Goal: Task Accomplishment & Management: Manage account settings

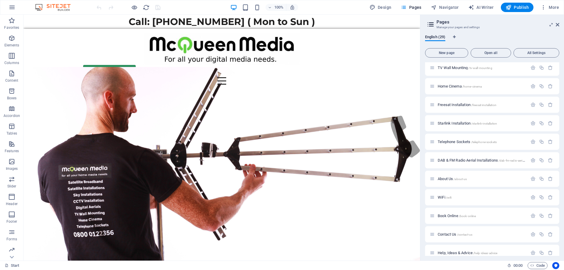
scroll to position [137, 0]
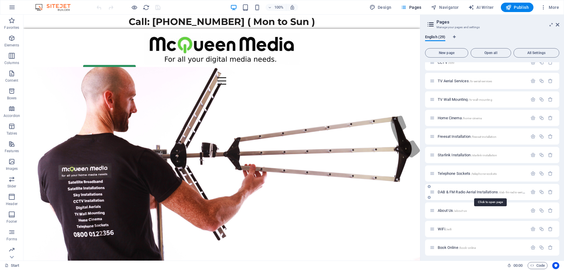
click at [468, 192] on span "DAB & FM Radio Aerial Installations /dab-fm-radio-aerial-installations" at bounding box center [489, 192] width 104 height 4
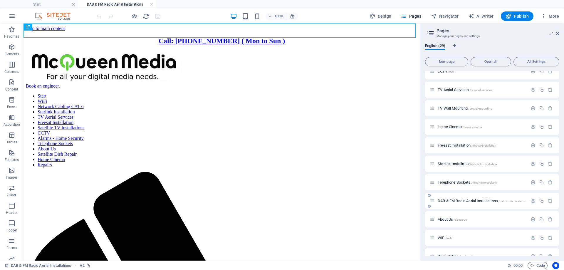
scroll to position [0, 0]
click at [0, 0] on icon "button" at bounding box center [0, 0] width 0 height 0
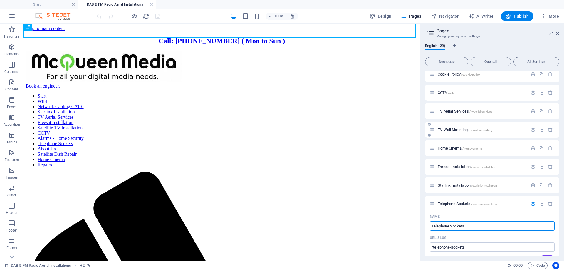
scroll to position [117, 0]
click at [0, 0] on icon "button" at bounding box center [0, 0] width 0 height 0
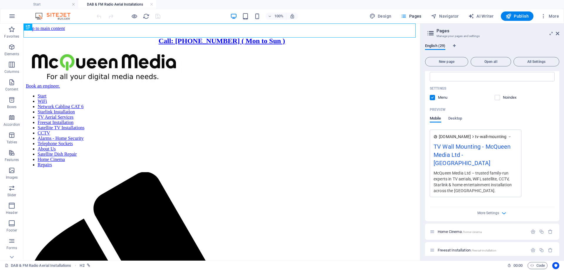
scroll to position [294, 0]
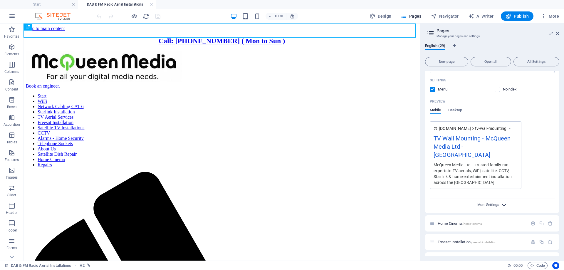
click at [492, 203] on span "More Settings" at bounding box center [488, 205] width 22 height 4
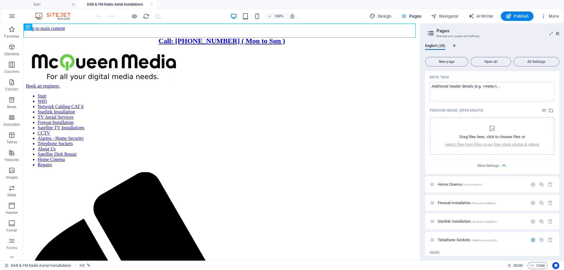
scroll to position [470, 0]
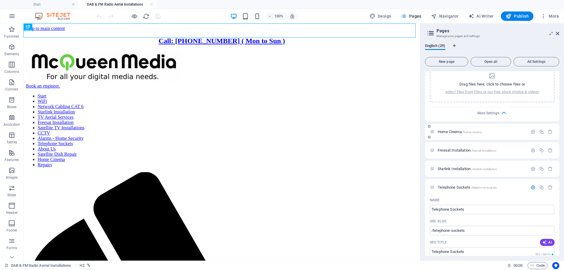
click at [469, 130] on span "/home-cinema" at bounding box center [472, 131] width 20 height 3
click at [0, 0] on icon "button" at bounding box center [0, 0] width 0 height 0
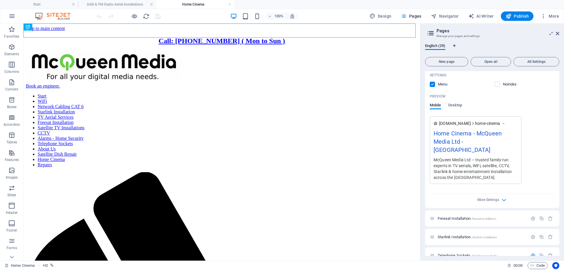
scroll to position [675, 0]
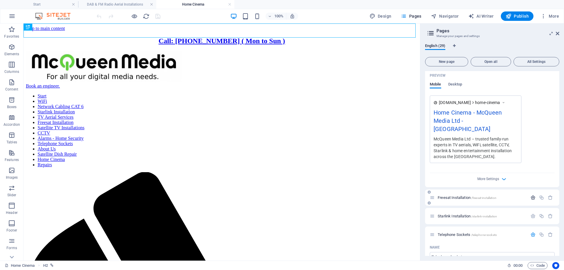
click at [0, 0] on icon "button" at bounding box center [0, 0] width 0 height 0
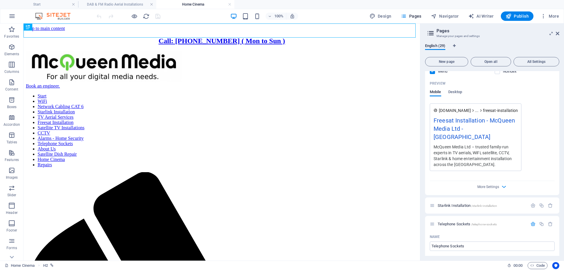
scroll to position [939, 0]
click at [0, 0] on icon "button" at bounding box center [0, 0] width 0 height 0
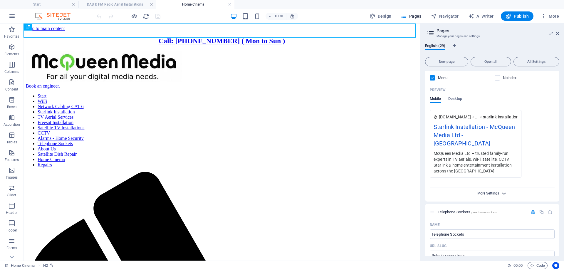
scroll to position [1292, 0]
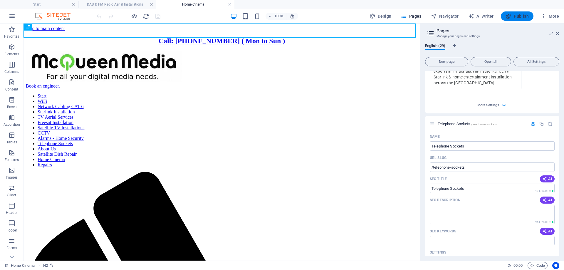
click at [519, 16] on span "Publish" at bounding box center [516, 16] width 23 height 6
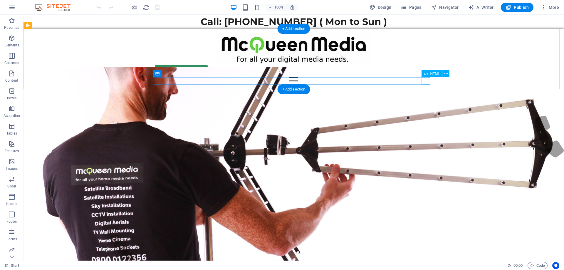
click at [423, 82] on div at bounding box center [293, 80] width 277 height 7
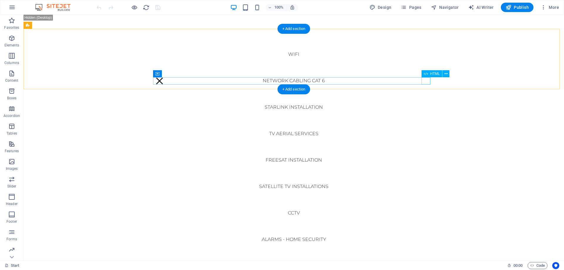
click at [423, 82] on nav "Start WiFi Network Cabling CAT 6 Starlink Installation TV Aerial Services Frees…" at bounding box center [293, 138] width 540 height 246
select select
select select "16"
select select
select select "28"
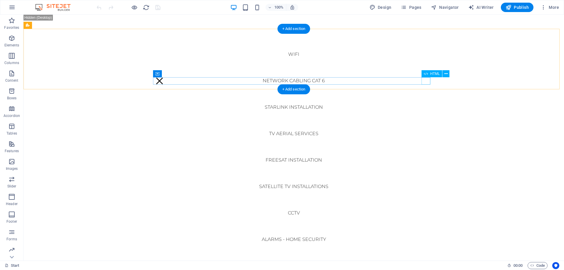
select select
select select "12"
select select
select select "8"
select select
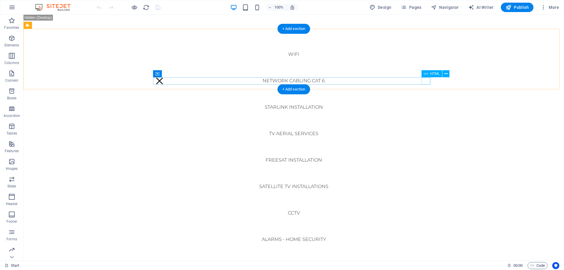
select select "11"
select select
select select "23"
select select
select select "7"
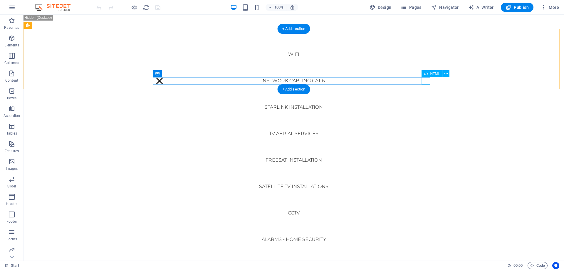
select select
select select "24"
select select
select select "13"
select select
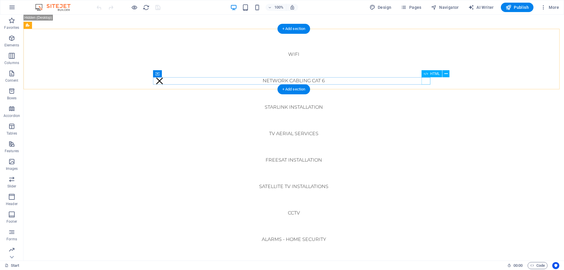
select select "15"
select select
select select "25"
select select
select select "10"
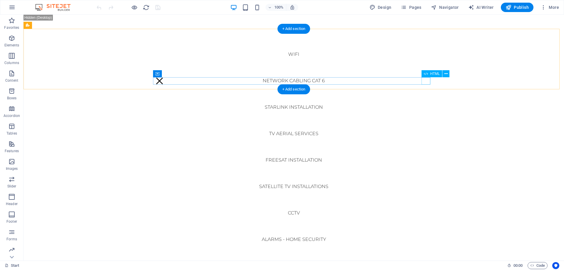
select select
select select "26"
select select
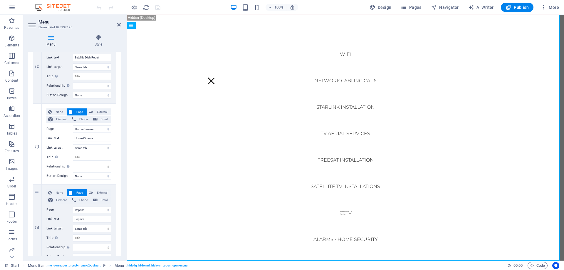
scroll to position [998, 0]
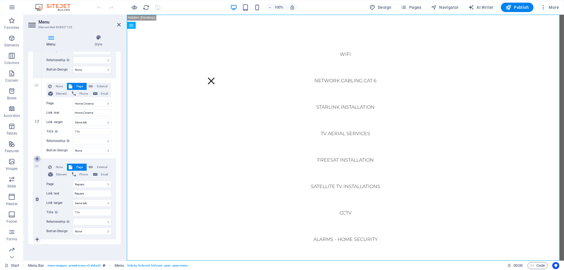
click at [38, 159] on icon at bounding box center [37, 159] width 3 height 4
select select
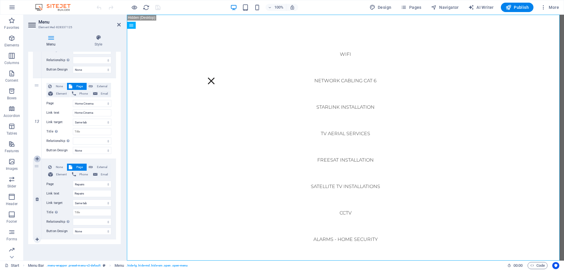
select select
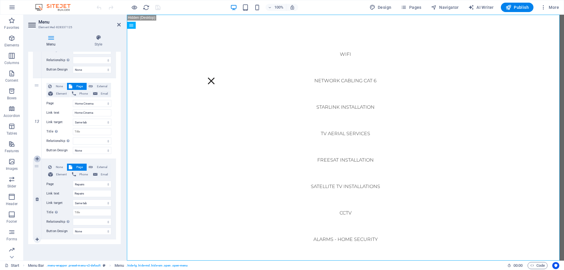
select select
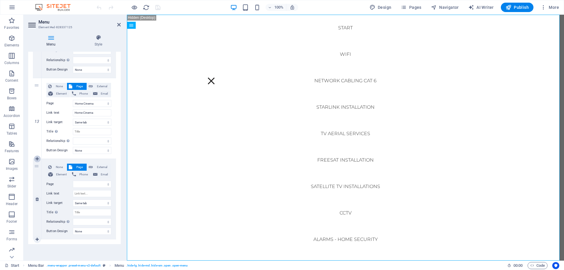
select select "26"
select select
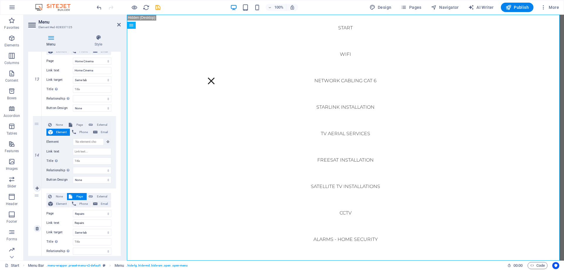
scroll to position [1070, 0]
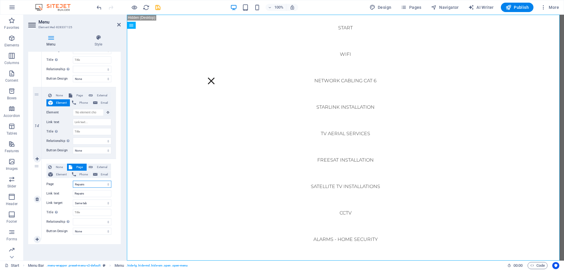
click at [85, 185] on select "Start Legal Notice Privacy Pricing FAQs Terms &amp; Conditions Cookie Policy CC…" at bounding box center [92, 184] width 38 height 7
select select "9"
click at [73, 181] on select "Start Legal Notice Privacy Pricing FAQs Terms &amp; Conditions Cookie Policy CC…" at bounding box center [92, 184] width 38 height 7
select select
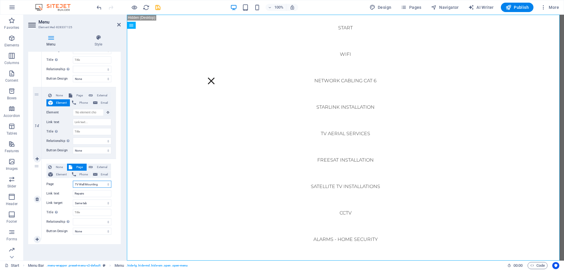
select select
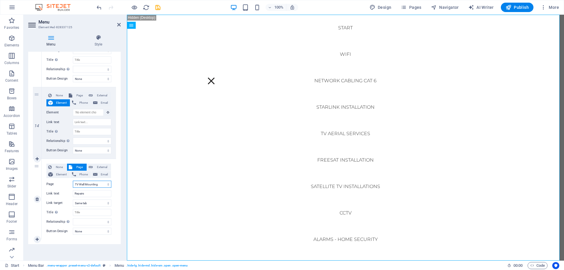
select select
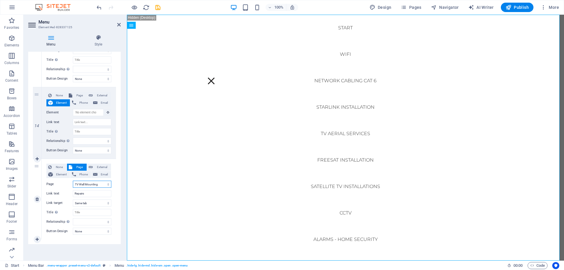
select select
type input "TV Wall Mounting"
select select
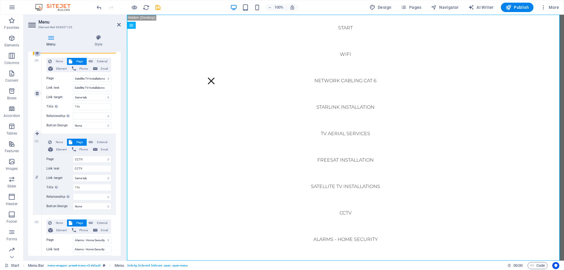
scroll to position [512, 0]
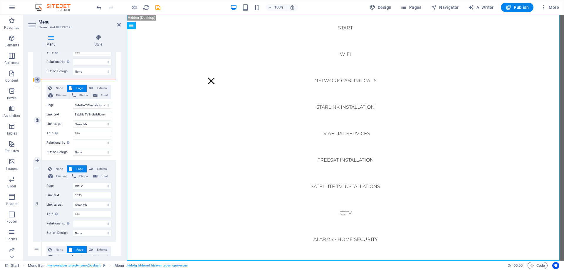
drag, startPoint x: 37, startPoint y: 167, endPoint x: 38, endPoint y: 78, distance: 89.8
click at [38, 78] on div "1 None Page External Element Phone Email Page Start Legal Notice Privacy Pricin…" at bounding box center [74, 196] width 83 height 1202
select select
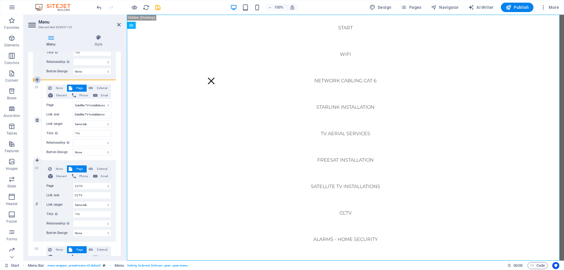
select select
select select "9"
type input "TV Wall Mounting"
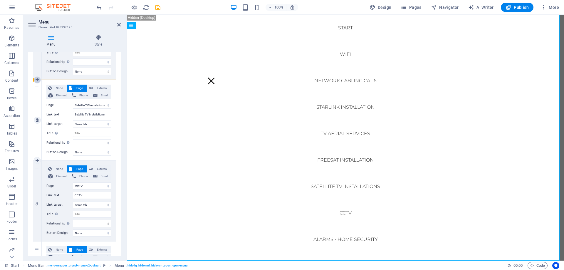
select select
select select "23"
type input "Satellite TV Installations"
select select
select select "7"
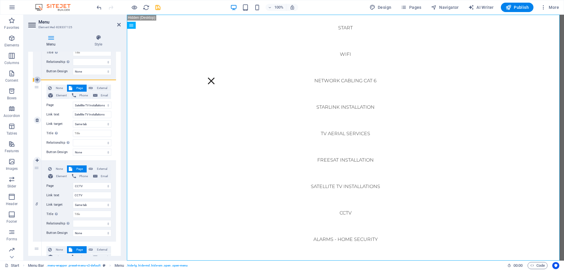
type input "CCTV"
select select
select select "24"
type input "Alarms - Home Security"
select select
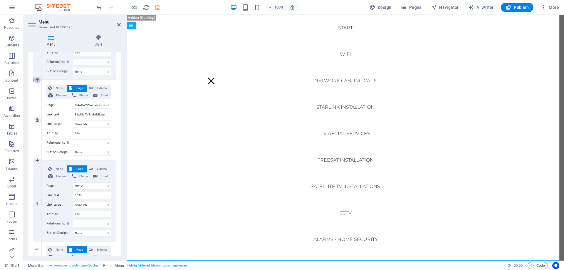
select select "13"
type input "Telephone Sockets"
select select
select select "15"
type input "About Us"
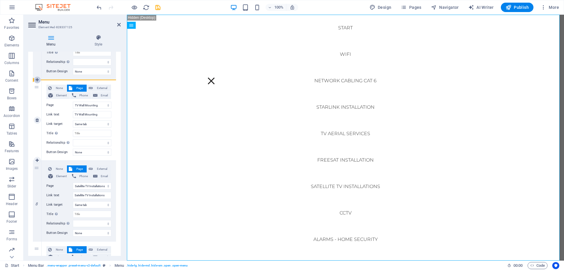
select select
select select "25"
type input "Satellite Dish Repair"
select select
select select "10"
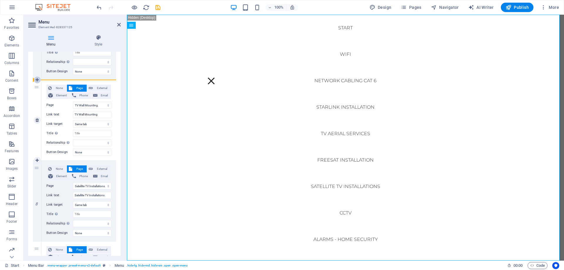
type input "Home Cinema"
select select
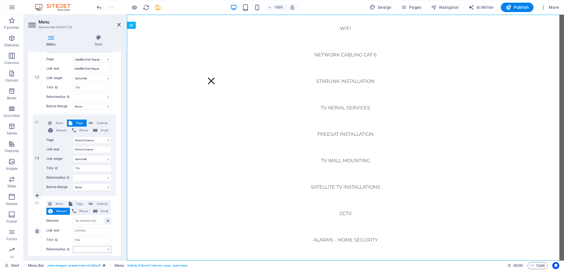
scroll to position [1070, 0]
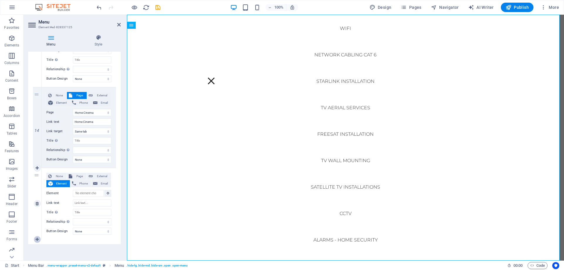
click at [34, 239] on link at bounding box center [37, 239] width 7 height 7
select select
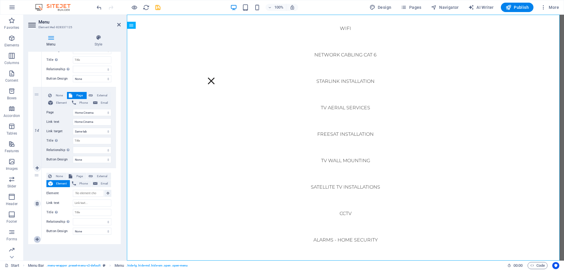
select select
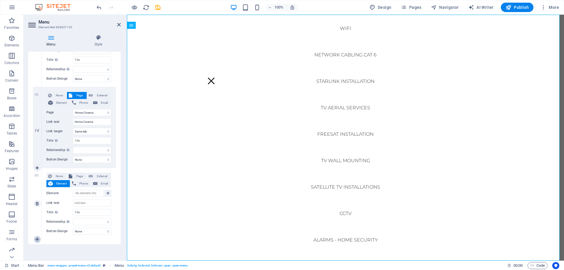
select select
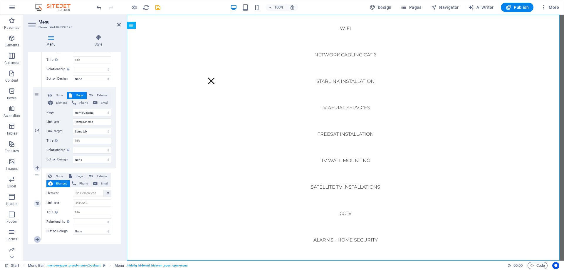
select select
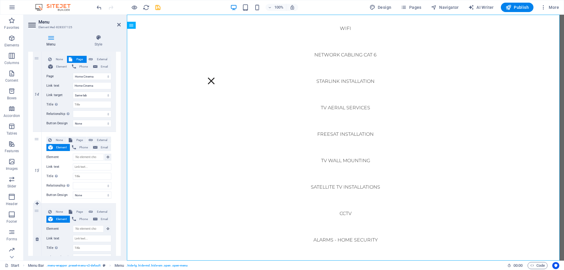
scroll to position [1141, 0]
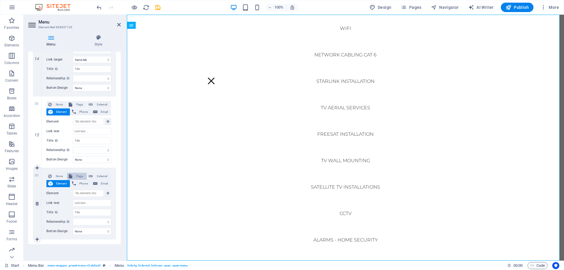
click at [69, 176] on icon at bounding box center [71, 176] width 4 height 7
select select
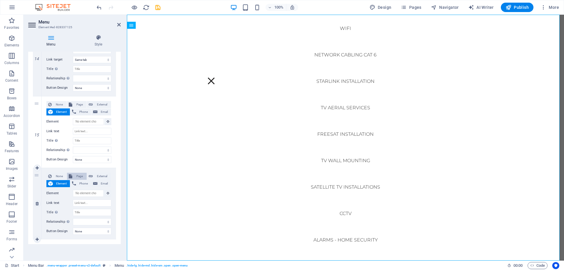
select select
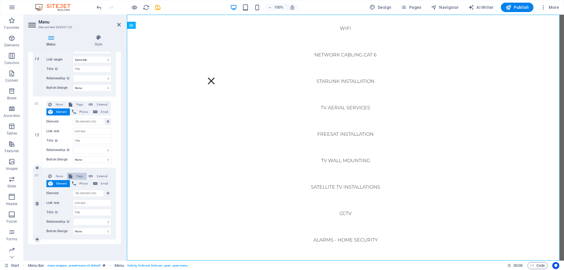
select select
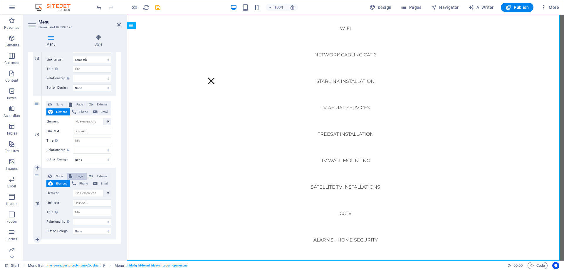
select select
click at [84, 192] on select "Start Legal Notice Privacy Pricing FAQs Terms &amp; Conditions Cookie Policy CC…" at bounding box center [92, 193] width 38 height 7
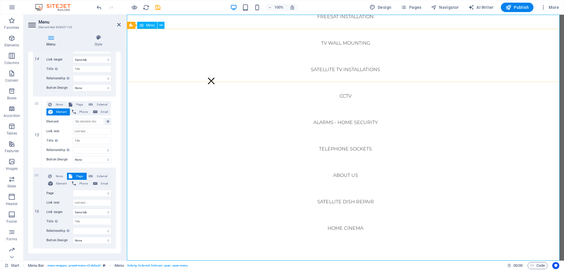
scroll to position [167, 0]
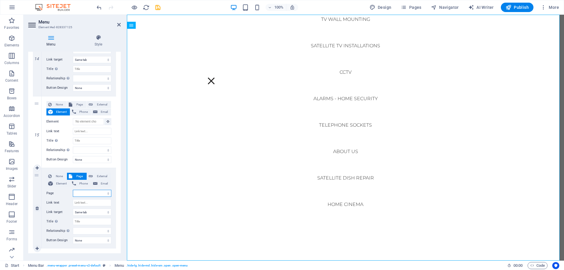
click at [101, 193] on select "Start Legal Notice Privacy Pricing FAQs Terms &amp; Conditions Cookie Policy CC…" at bounding box center [92, 193] width 38 height 7
select select "18"
click at [73, 190] on select "Start Legal Notice Privacy Pricing FAQs Terms &amp; Conditions Cookie Policy CC…" at bounding box center [92, 193] width 38 height 7
select select
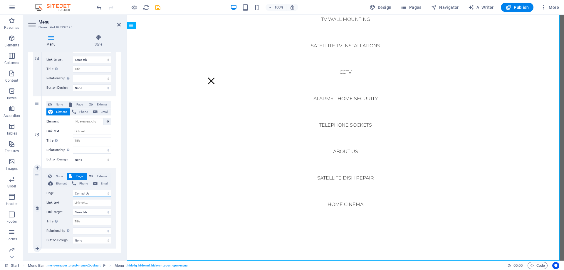
select select
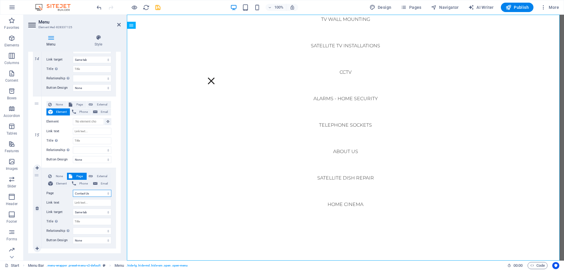
select select
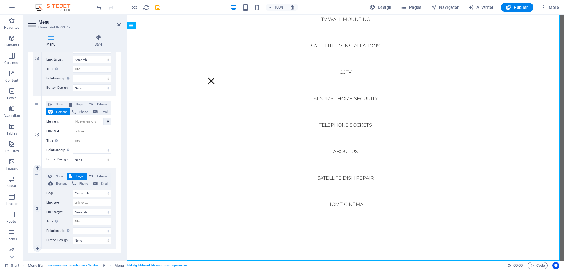
select select
click at [36, 167] on icon at bounding box center [37, 168] width 3 height 4
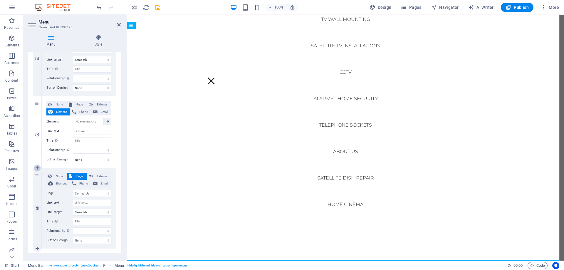
select select
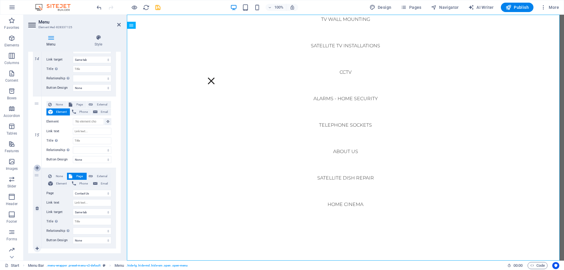
select select
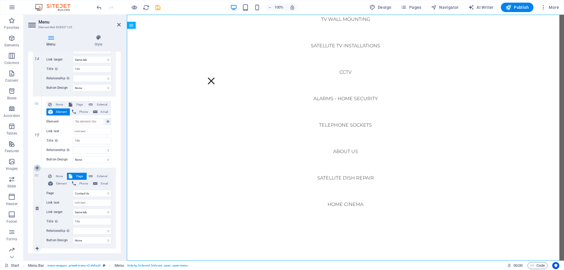
select select
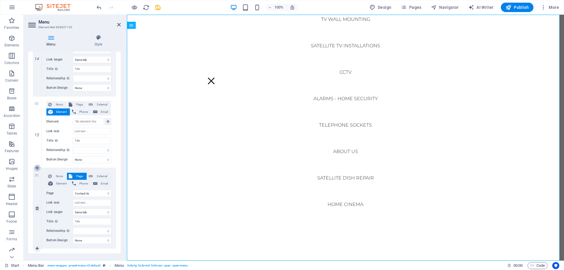
select select
select select "18"
select select
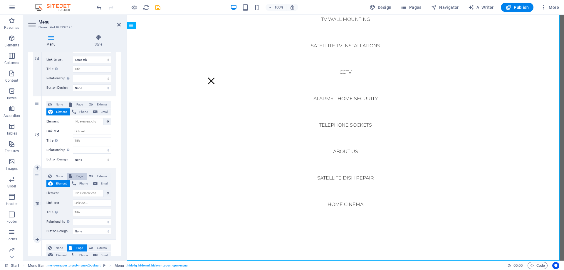
click at [75, 177] on span "Page" at bounding box center [79, 176] width 11 height 7
select select
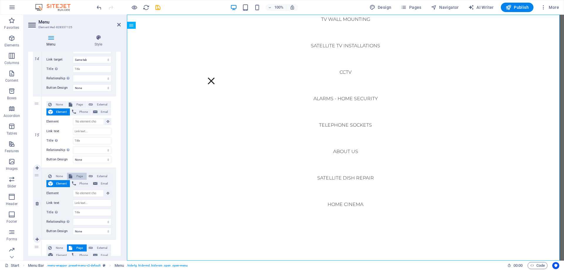
select select
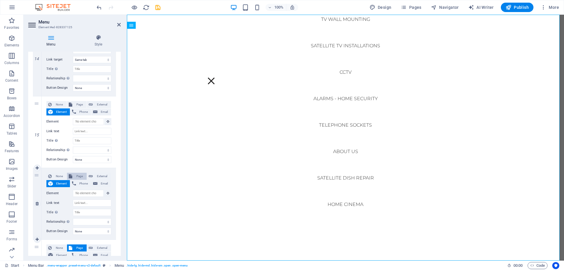
select select
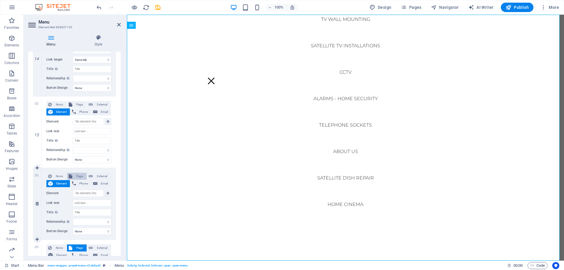
select select
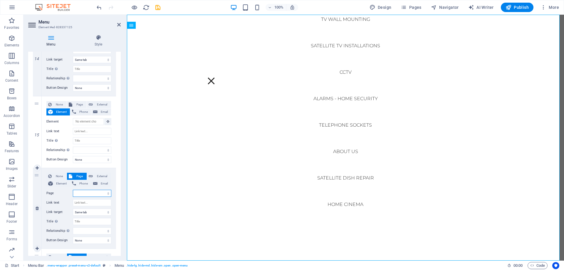
click at [98, 193] on select "Start Legal Notice Privacy Pricing FAQs Terms &amp; Conditions Cookie Policy CC…" at bounding box center [92, 193] width 38 height 7
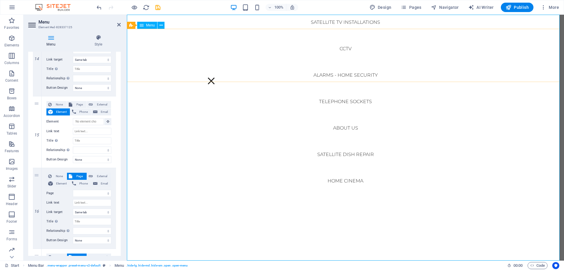
scroll to position [191, 0]
click at [85, 193] on select "Start Legal Notice Privacy Pricing FAQs Terms &amp; Conditions Cookie Policy CC…" at bounding box center [92, 193] width 38 height 7
select select "24"
click at [73, 190] on select "Start Legal Notice Privacy Pricing FAQs Terms &amp; Conditions Cookie Policy CC…" at bounding box center [92, 193] width 38 height 7
select select
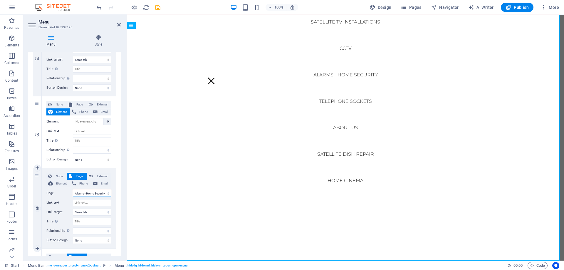
select select
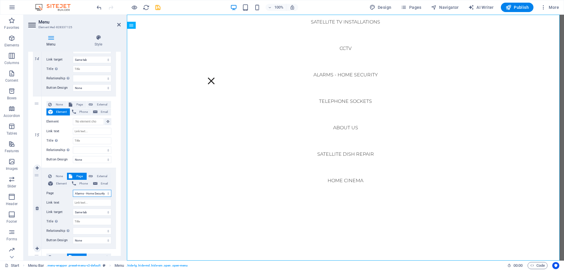
select select
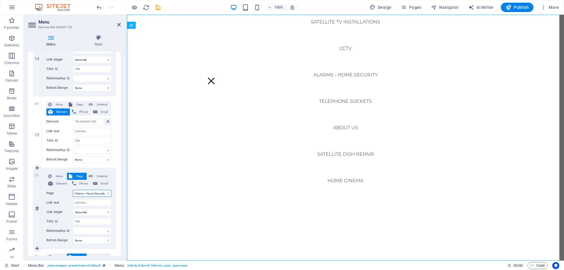
select select
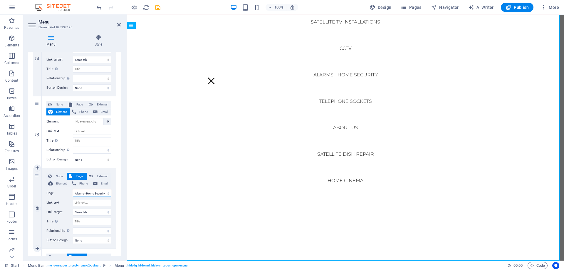
select select
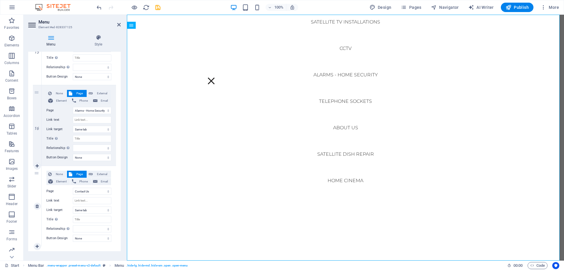
scroll to position [1231, 0]
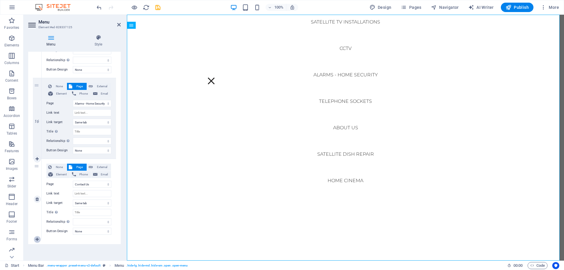
click at [36, 240] on icon at bounding box center [37, 239] width 3 height 4
select select
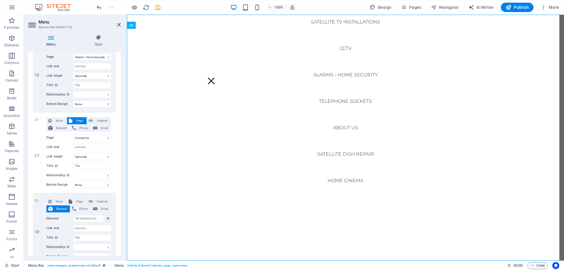
scroll to position [1303, 0]
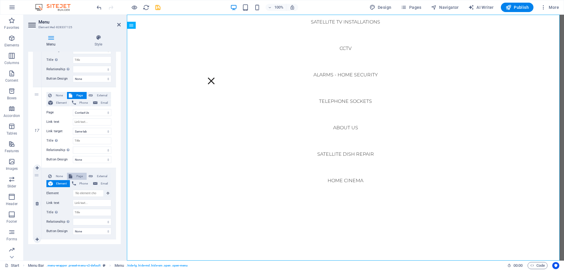
click at [76, 176] on span "Page" at bounding box center [79, 176] width 11 height 7
click at [98, 194] on select "Start Legal Notice Privacy Pricing FAQs Terms &amp; Conditions Cookie Policy CC…" at bounding box center [92, 193] width 38 height 7
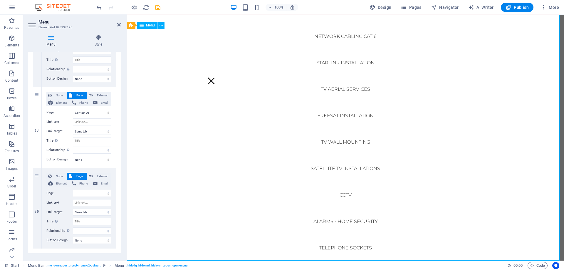
scroll to position [44, 0]
click at [96, 193] on select "Start Legal Notice Privacy Pricing FAQs Terms &amp; Conditions Cookie Policy CC…" at bounding box center [92, 193] width 38 height 7
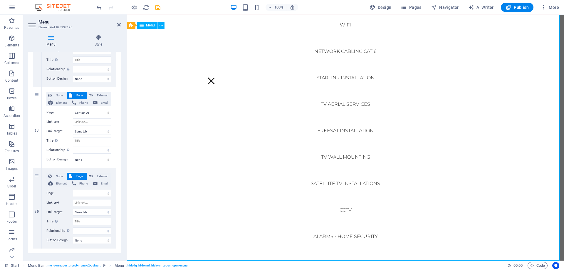
scroll to position [0, 0]
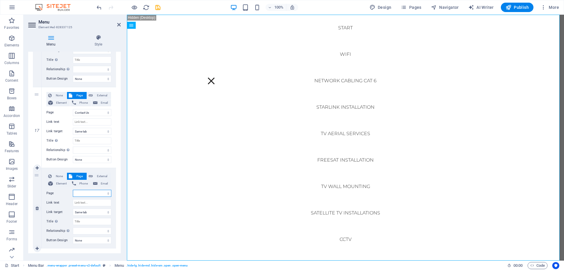
click at [101, 194] on select "Start Legal Notice Privacy Pricing FAQs Terms &amp; Conditions Cookie Policy CC…" at bounding box center [92, 193] width 38 height 7
click at [73, 190] on select "Start Legal Notice Privacy Pricing FAQs Terms &amp; Conditions Cookie Policy CC…" at bounding box center [92, 193] width 38 height 7
click at [101, 125] on input "Link text" at bounding box center [92, 121] width 38 height 7
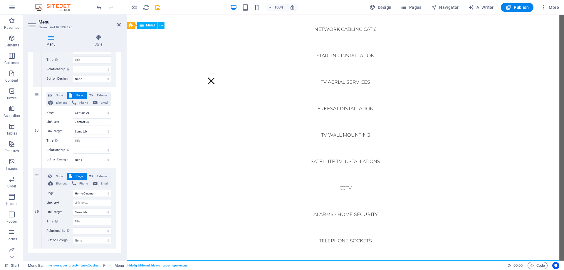
scroll to position [59, 0]
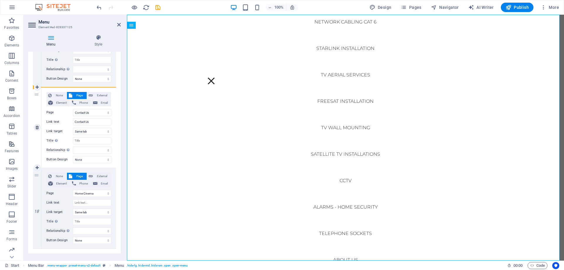
drag, startPoint x: 41, startPoint y: 169, endPoint x: 46, endPoint y: 107, distance: 61.8
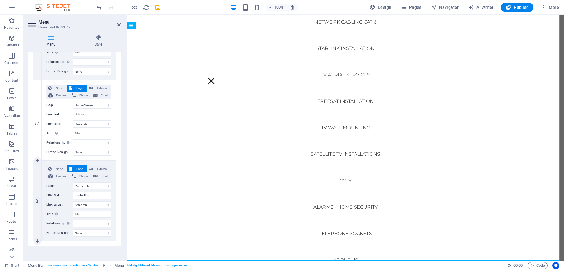
scroll to position [1312, 0]
click at [36, 159] on icon at bounding box center [37, 159] width 3 height 4
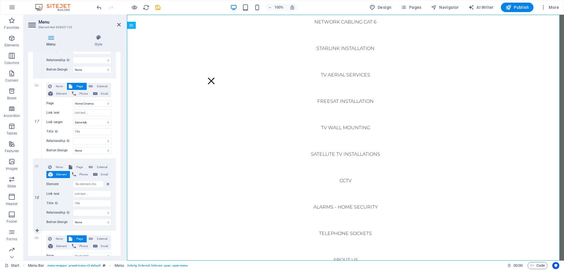
scroll to position [1371, 0]
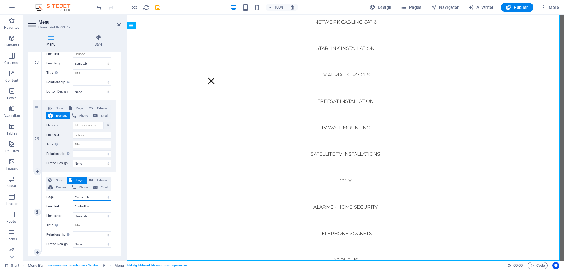
click at [88, 196] on select "Start Legal Notice Privacy Pricing FAQs Terms &amp; Conditions Cookie Policy CC…" at bounding box center [92, 196] width 38 height 7
click at [66, 138] on label "Link text" at bounding box center [59, 135] width 26 height 7
click at [73, 138] on input "Link text" at bounding box center [92, 135] width 38 height 7
click at [66, 103] on div "None Page External Element Phone Email Page Start Legal Notice Privacy Pricing …" at bounding box center [79, 135] width 74 height 71
click at [74, 107] on span "Page" at bounding box center [79, 108] width 11 height 7
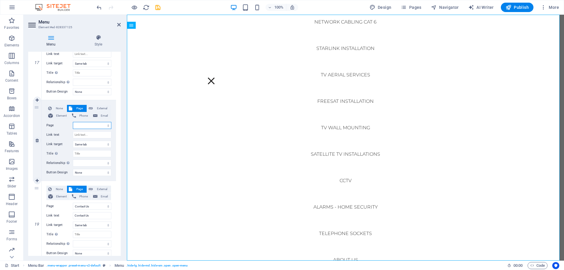
click at [106, 125] on select "Start Legal Notice Privacy Pricing FAQs Terms &amp; Conditions Cookie Policy CC…" at bounding box center [92, 125] width 38 height 7
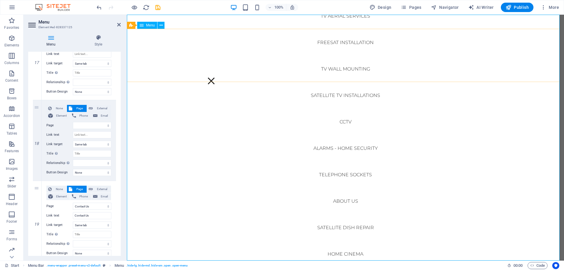
scroll to position [147, 0]
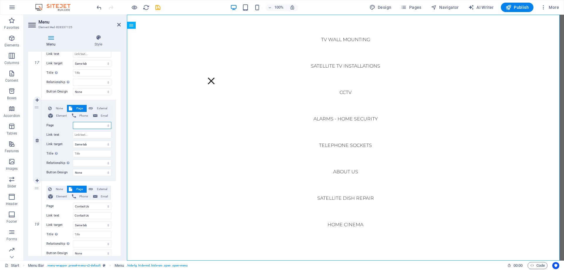
click at [92, 124] on select "Start Legal Notice Privacy Pricing FAQs Terms &amp; Conditions Cookie Policy CC…" at bounding box center [92, 125] width 38 height 7
click at [73, 122] on select "Start Legal Notice Privacy Pricing FAQs Terms &amp; Conditions Cookie Policy CC…" at bounding box center [92, 125] width 38 height 7
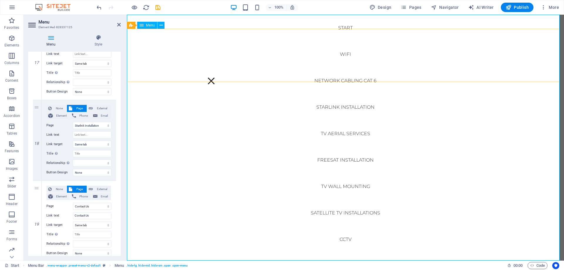
scroll to position [29, 0]
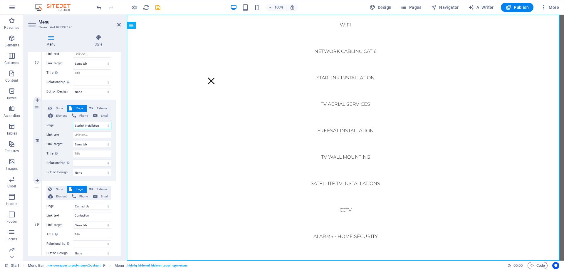
click at [99, 126] on select "Start Legal Notice Privacy Pricing FAQs Terms &amp; Conditions Cookie Policy CC…" at bounding box center [92, 125] width 38 height 7
click at [73, 122] on select "Start Legal Notice Privacy Pricing FAQs Terms &amp; Conditions Cookie Policy CC…" at bounding box center [92, 125] width 38 height 7
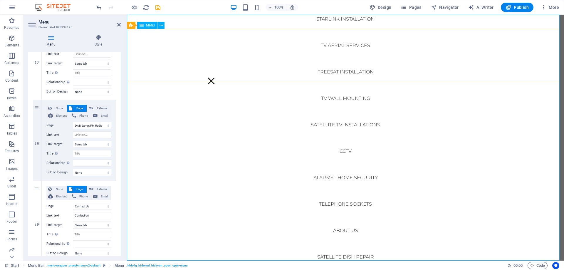
scroll to position [117, 0]
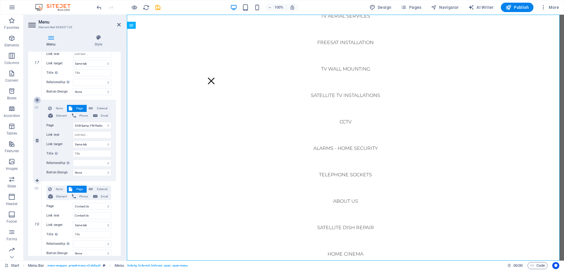
click at [36, 100] on icon at bounding box center [37, 100] width 3 height 4
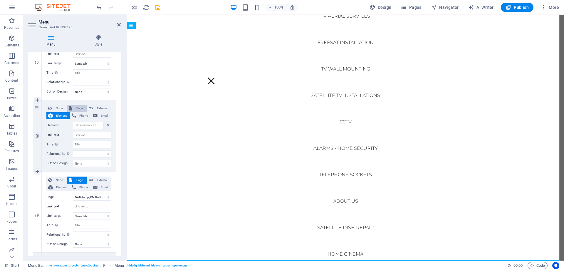
click at [74, 108] on span "Page" at bounding box center [79, 108] width 11 height 7
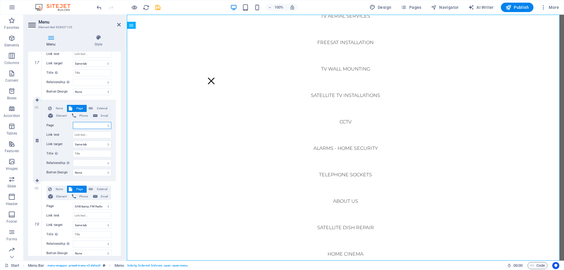
click at [103, 125] on select "Start Legal Notice Privacy Pricing FAQs Terms &amp; Conditions Cookie Policy CC…" at bounding box center [92, 125] width 38 height 7
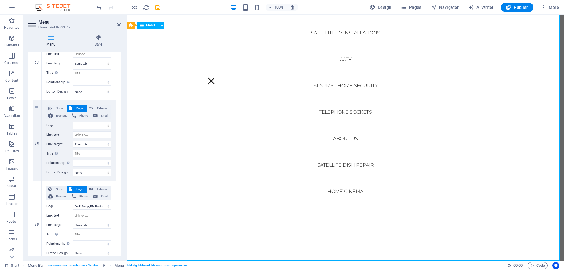
scroll to position [206, 0]
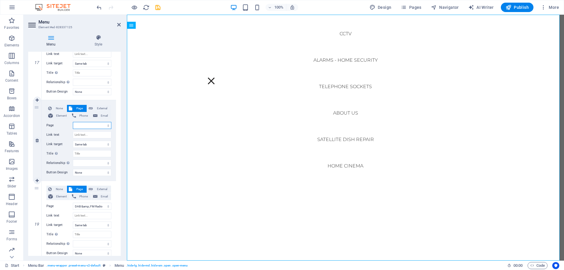
click at [87, 124] on select "Start Legal Notice Privacy Pricing FAQs Terms &amp; Conditions Cookie Policy CC…" at bounding box center [92, 125] width 38 height 7
click at [73, 122] on select "Start Legal Notice Privacy Pricing FAQs Terms &amp; Conditions Cookie Policy CC…" at bounding box center [92, 125] width 38 height 7
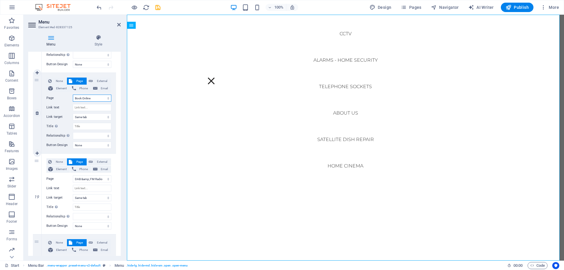
scroll to position [1385, 0]
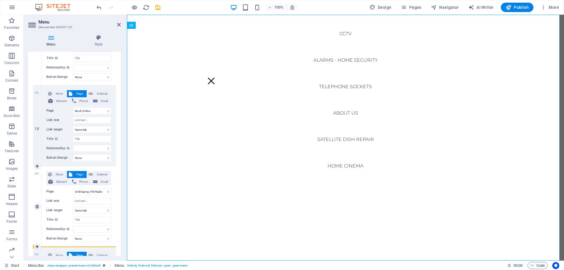
drag, startPoint x: 40, startPoint y: 88, endPoint x: 49, endPoint y: 213, distance: 125.1
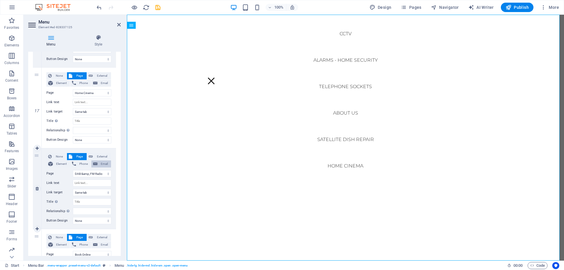
scroll to position [1356, 0]
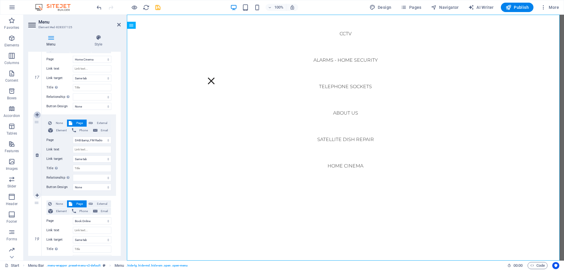
click at [37, 115] on icon at bounding box center [37, 115] width 3 height 4
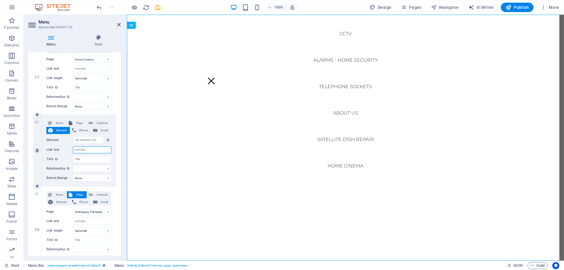
click at [91, 148] on input "Link text" at bounding box center [92, 149] width 38 height 7
click at [78, 128] on span "Phone" at bounding box center [83, 130] width 11 height 7
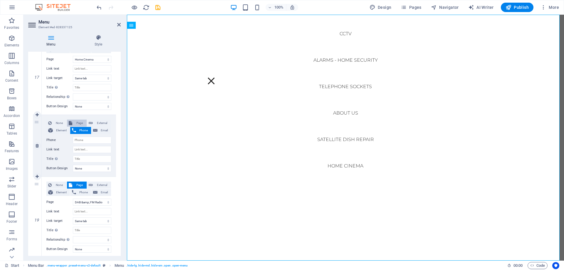
click at [77, 124] on span "Page" at bounding box center [79, 122] width 11 height 7
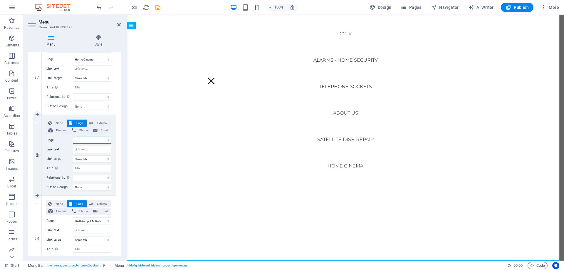
click at [100, 139] on select "Start Legal Notice Privacy Pricing FAQs Terms &amp; Conditions Cookie Policy CC…" at bounding box center [92, 140] width 38 height 7
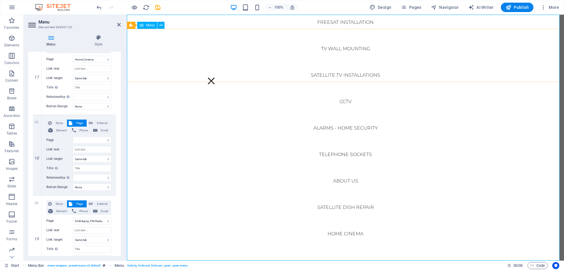
scroll to position [147, 0]
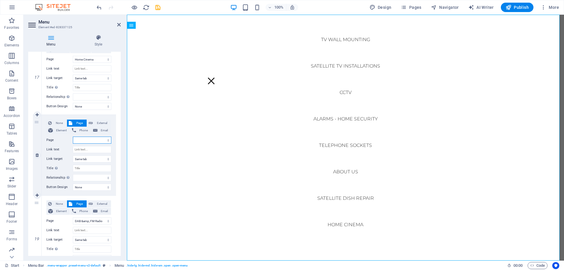
click at [96, 141] on select "Start Legal Notice Privacy Pricing FAQs Terms &amp; Conditions Cookie Policy CC…" at bounding box center [92, 140] width 38 height 7
click at [73, 137] on select "Start Legal Notice Privacy Pricing FAQs Terms &amp; Conditions Cookie Policy CC…" at bounding box center [92, 140] width 38 height 7
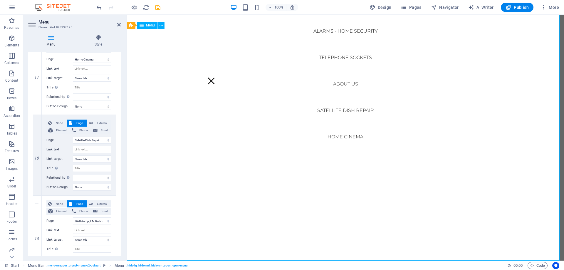
scroll to position [235, 0]
click at [39, 194] on icon at bounding box center [37, 195] width 3 height 4
click at [78, 204] on span "Page" at bounding box center [79, 203] width 11 height 7
click at [99, 220] on select "Start Legal Notice Privacy Pricing FAQs Terms &amp; Conditions Cookie Policy CC…" at bounding box center [92, 220] width 38 height 7
click at [73, 217] on select "Start Legal Notice Privacy Pricing FAQs Terms &amp; Conditions Cookie Policy CC…" at bounding box center [92, 220] width 38 height 7
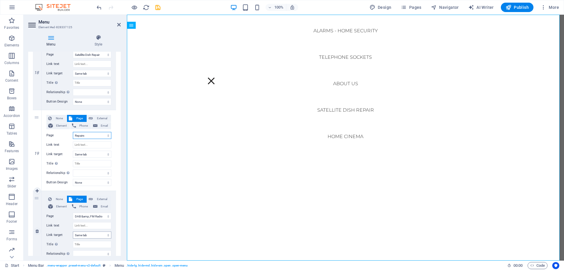
scroll to position [1444, 0]
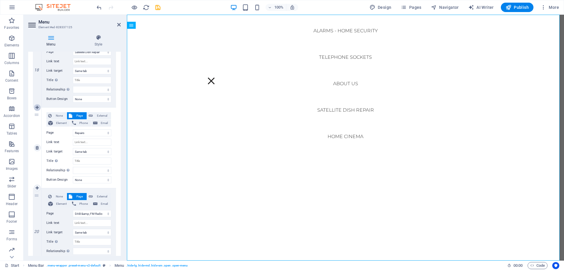
click at [37, 108] on icon at bounding box center [37, 107] width 3 height 4
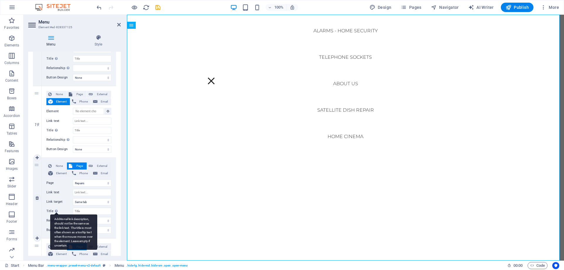
scroll to position [1473, 0]
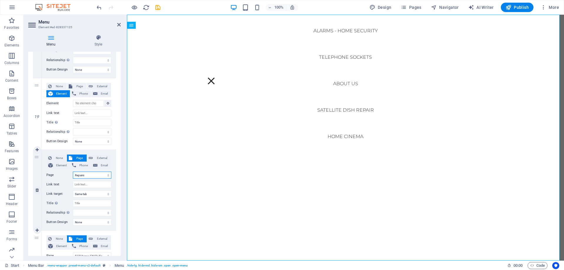
click at [90, 175] on select "Start Legal Notice Privacy Pricing FAQs Terms &amp; Conditions Cookie Policy CC…" at bounding box center [92, 174] width 38 height 7
click at [73, 171] on select "Start Legal Notice Privacy Pricing FAQs Terms &amp; Conditions Cookie Policy CC…" at bounding box center [92, 174] width 38 height 7
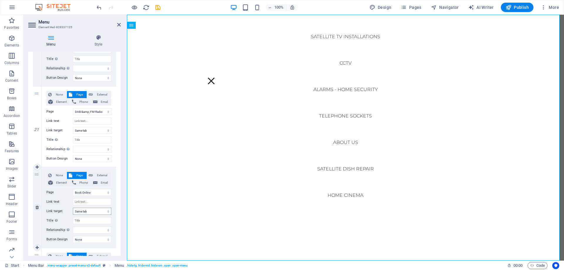
scroll to position [1650, 0]
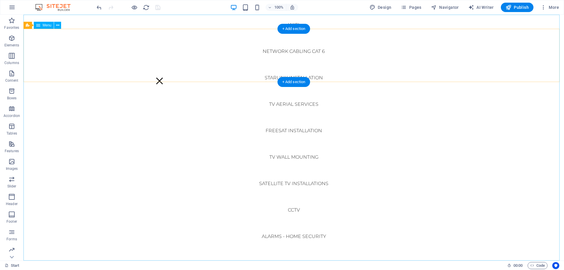
scroll to position [0, 0]
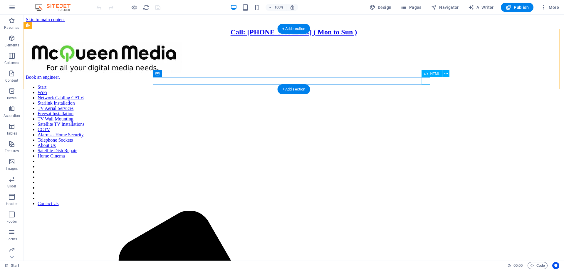
click at [422, 85] on nav "Start WiFi Network Cabling CAT 6 Starlink Installation TV Aerial Services Frees…" at bounding box center [293, 146] width 535 height 122
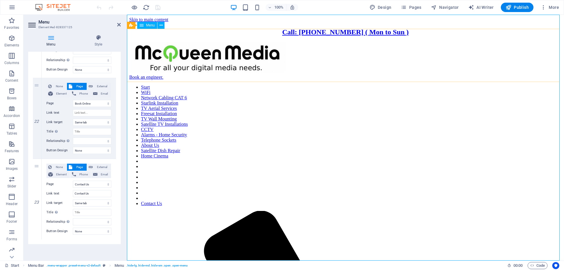
scroll to position [235, 0]
click at [0, 0] on icon "button" at bounding box center [0, 0] width 0 height 0
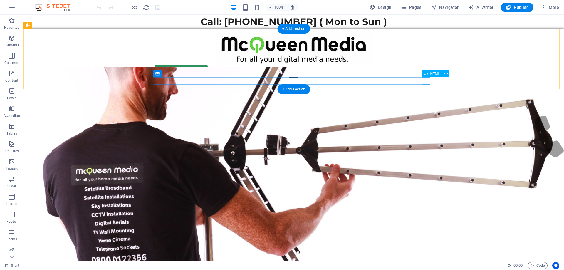
click at [424, 81] on div at bounding box center [293, 80] width 277 height 7
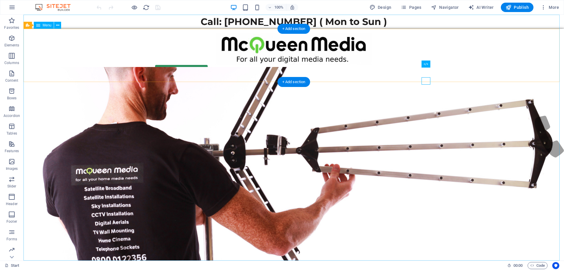
click at [424, 81] on nav "Start WiFi Network Cabling CAT 6 Starlink Installation TV Aerial Services Frees…" at bounding box center [293, 138] width 540 height 246
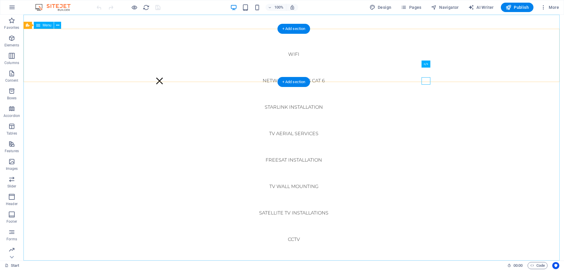
select select
select select "16"
select select
select select "28"
select select
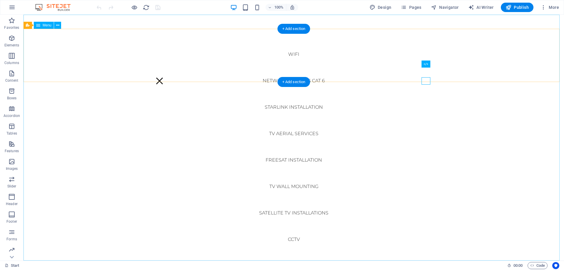
select select "12"
select select
select select "8"
select select
select select "11"
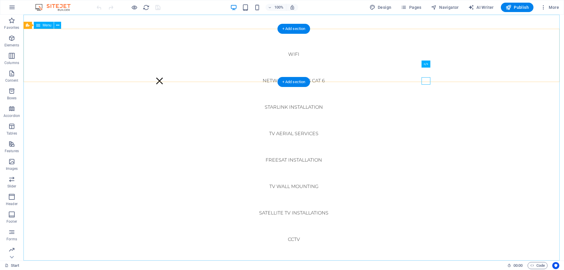
select select
select select "9"
select select
select select "23"
select select
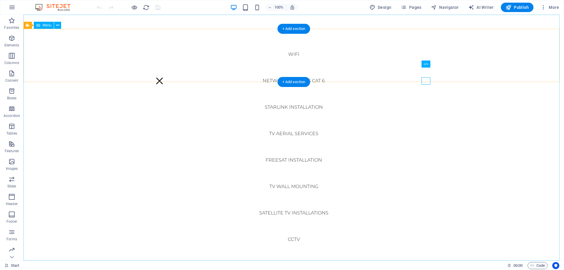
select select "7"
select select
select select "24"
select select
select select "13"
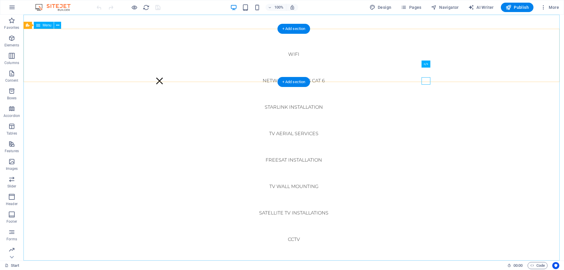
select select
select select "15"
select select
select select "25"
select select
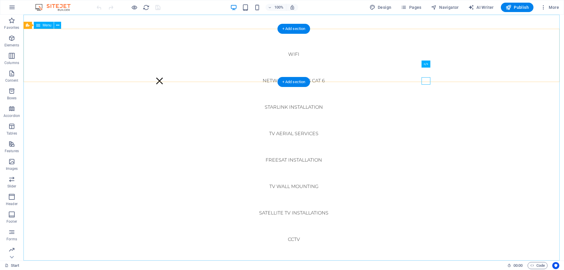
select select "10"
select select
select select "24"
select select
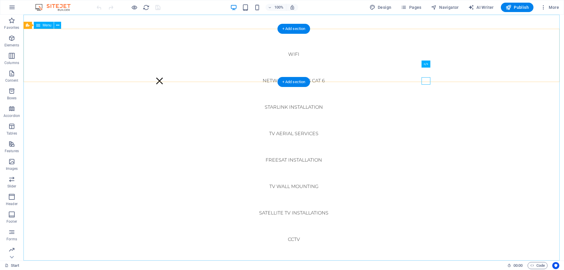
select select "10"
select select
select select "25"
select select
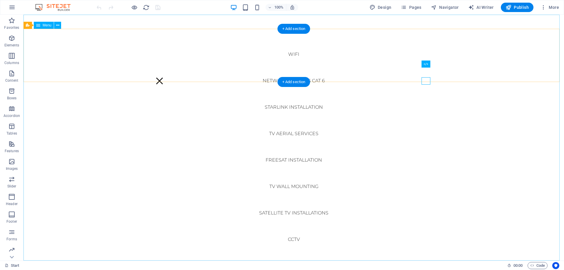
select select "27"
select select
select select "14"
select select
select select "17"
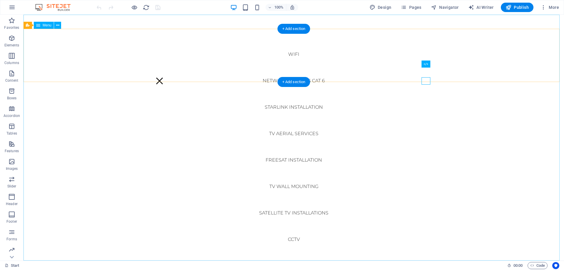
select select
select select "18"
select select
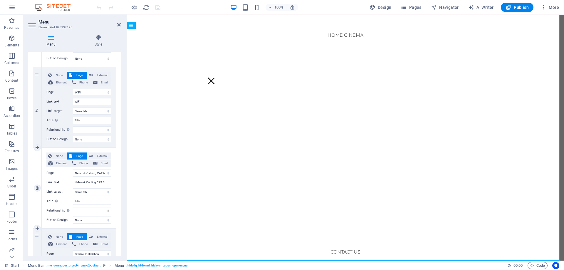
scroll to position [88, 0]
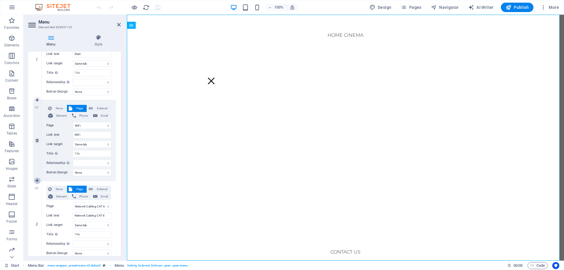
click at [36, 181] on icon at bounding box center [37, 180] width 3 height 4
select select
select select "28"
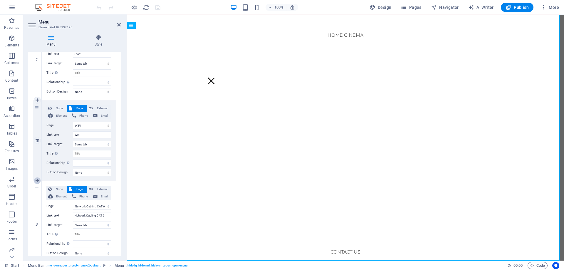
type input "Network Cabling CAT 6"
select select
select select "12"
type input "Starlink Installation"
select select
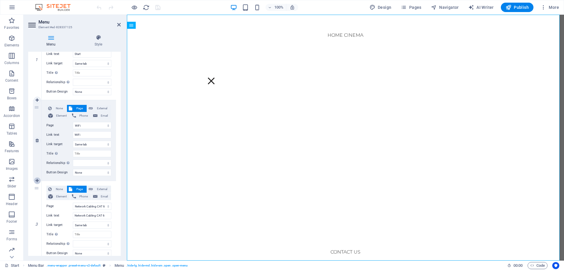
select select "8"
type input "TV Aerial Services"
select select
select select "11"
type input "Freesat Installation"
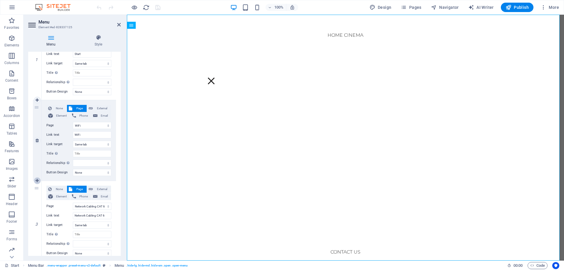
select select
select select "9"
type input "TV Wall Mounting"
select select
select select "23"
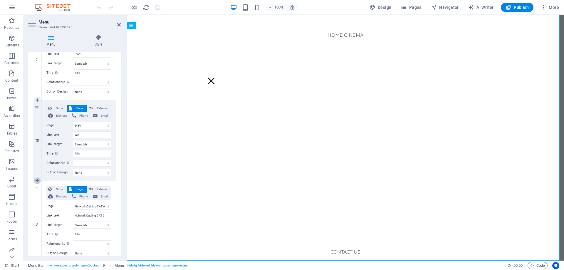
type input "Satellite TV Installations"
select select
select select "7"
type input "CCTV"
select select
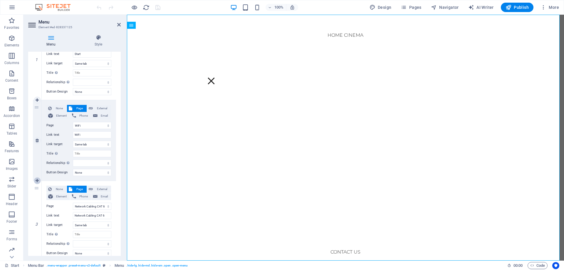
select select "24"
type input "Alarms - Home Security"
select select
select select "13"
type input "Telephone Sockets"
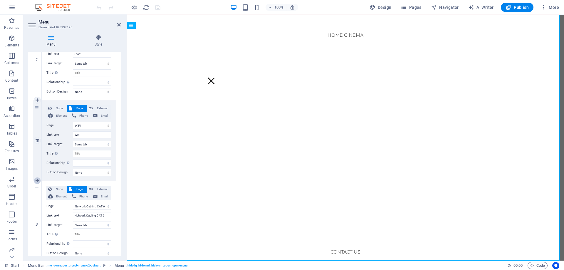
select select
select select "15"
type input "About Us"
select select
select select "25"
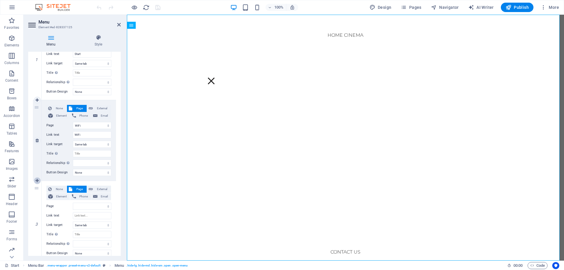
type input "Satellite Dish Repair"
select select
select select "10"
type input "Home Cinema"
select select
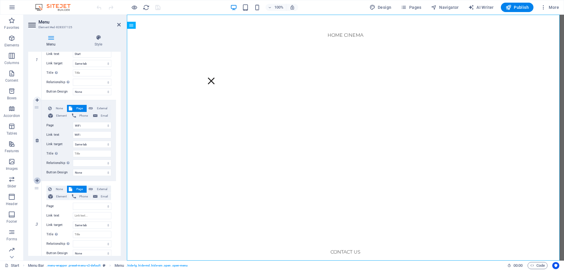
select select
select select "24"
select select
select select "10"
select select
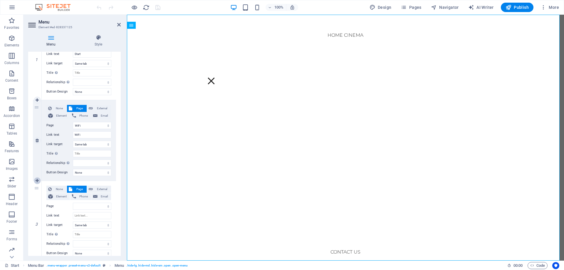
select select "25"
select select
select select "27"
select select
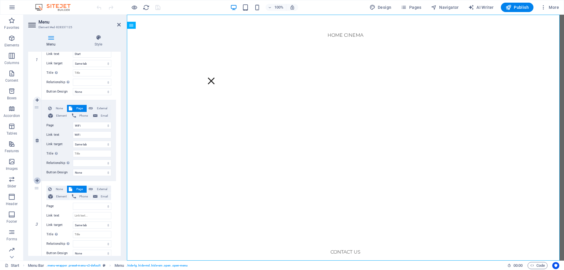
select select "14"
select select
select select "17"
select select
select select "18"
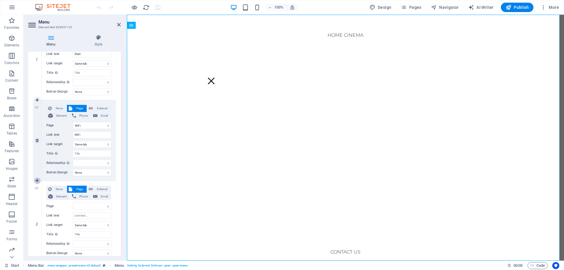
select select
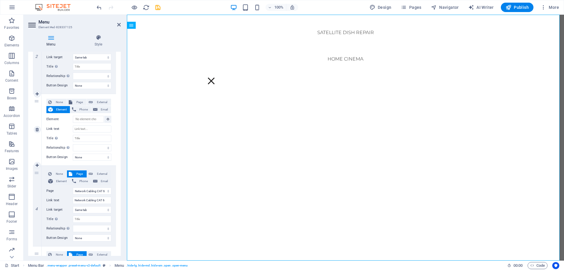
scroll to position [176, 0]
drag, startPoint x: 37, startPoint y: 129, endPoint x: 34, endPoint y: 134, distance: 5.3
click at [36, 129] on icon at bounding box center [37, 128] width 3 height 4
select select
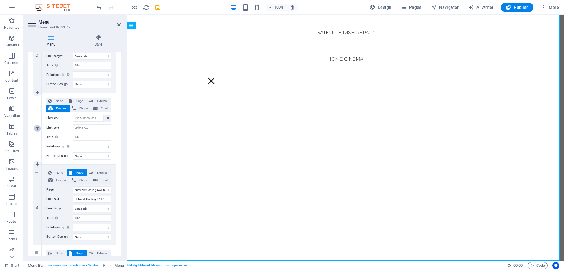
select select "28"
type input "Network Cabling CAT 6"
select select
select select "12"
type input "Starlink Installation"
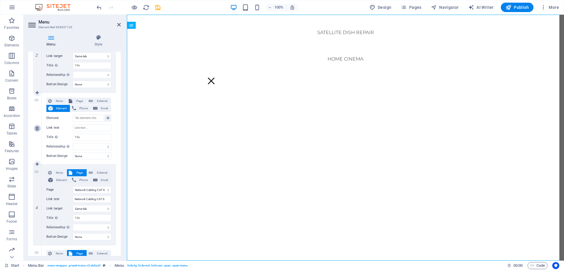
select select
select select "8"
type input "TV Aerial Services"
select select
select select "11"
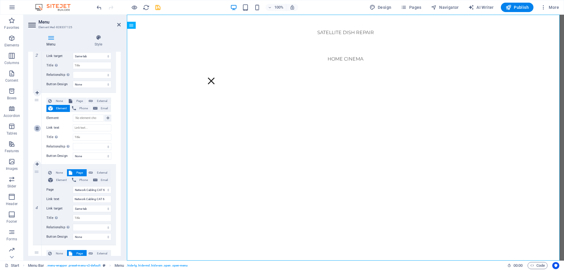
type input "Freesat Installation"
select select
select select "9"
type input "TV Wall Mounting"
select select
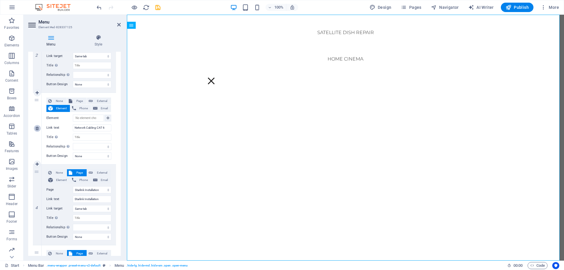
select select "23"
type input "Satellite TV Installations"
select select
select select "7"
type input "CCTV"
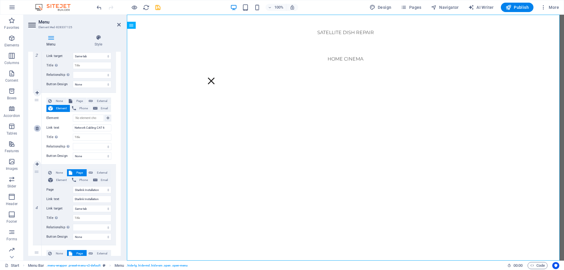
select select
select select "24"
type input "Alarms - Home Security"
select select
select select "13"
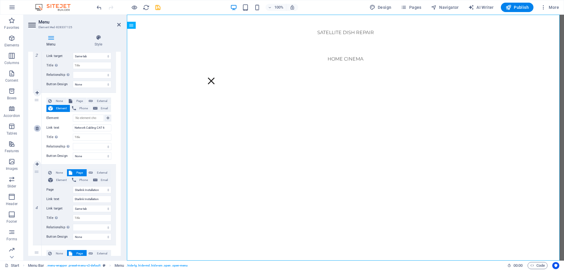
type input "Telephone Sockets"
select select
select select "15"
type input "About Us"
select select
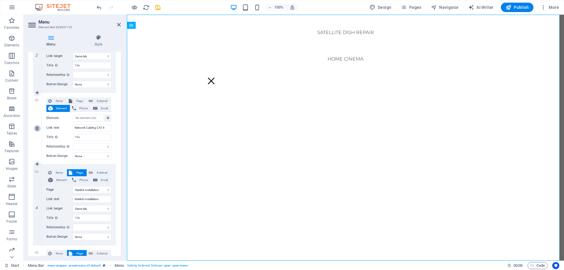
select select "25"
type input "Satellite Dish Repair"
select select
select select "10"
type input "Home Cinema"
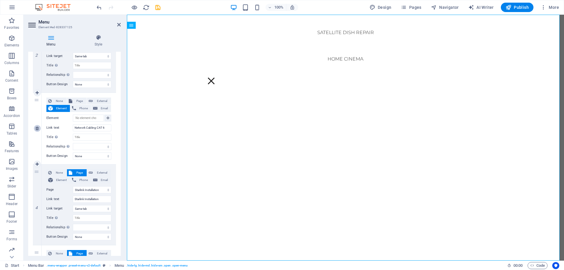
select select
select select "24"
select select
select select "10"
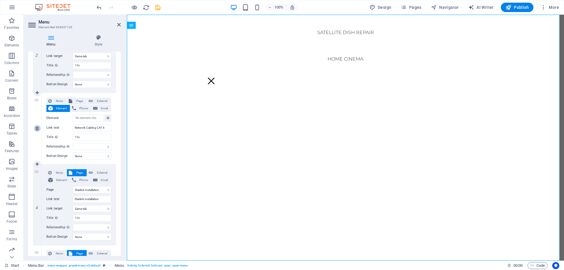
select select
select select "25"
select select
select select "27"
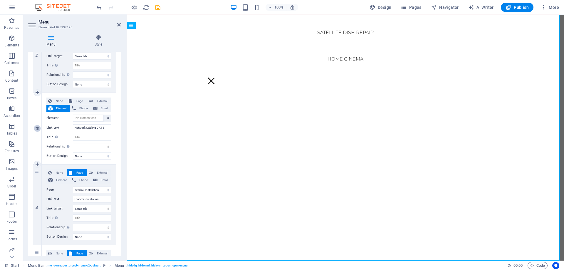
select select
select select "14"
select select
select select "17"
select select
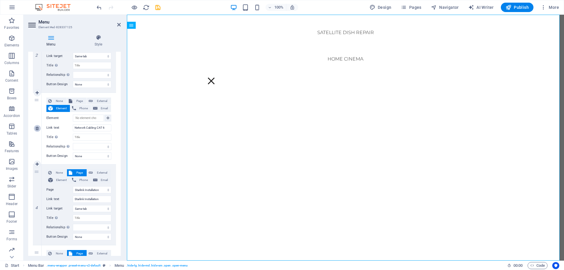
select select "18"
type input "Contact Us"
select select
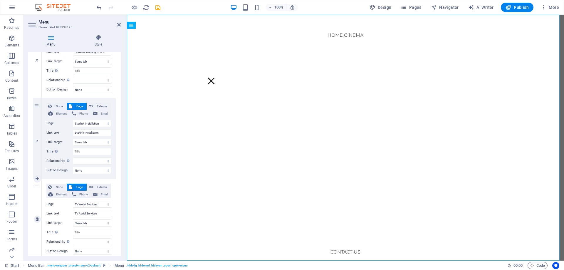
scroll to position [235, 0]
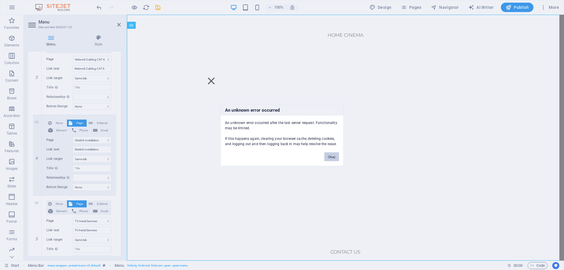
click at [331, 155] on button "Okay" at bounding box center [331, 156] width 15 height 9
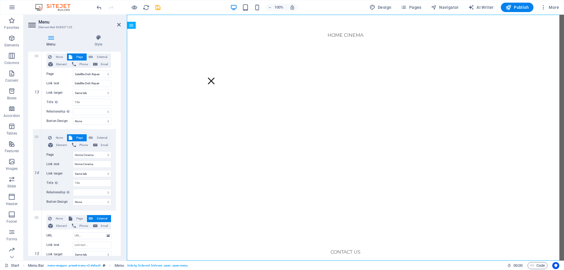
scroll to position [1174, 0]
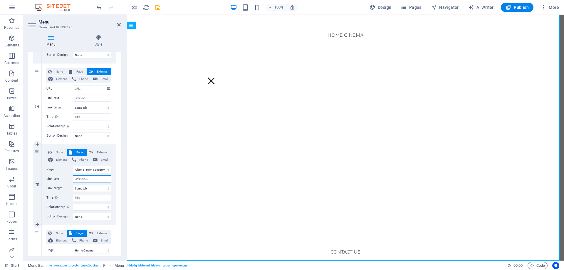
click at [86, 180] on input "Link text" at bounding box center [92, 178] width 38 height 7
type input "aLARMS"
select select
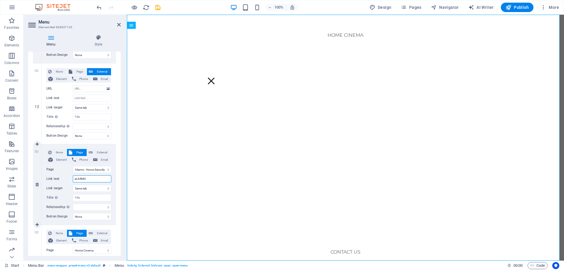
select select
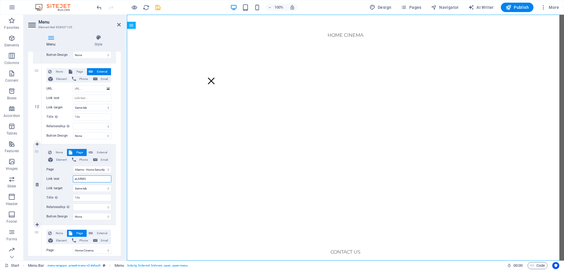
select select
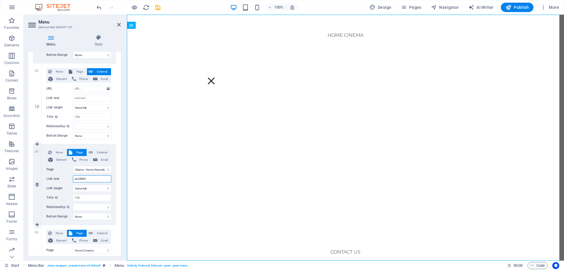
select select
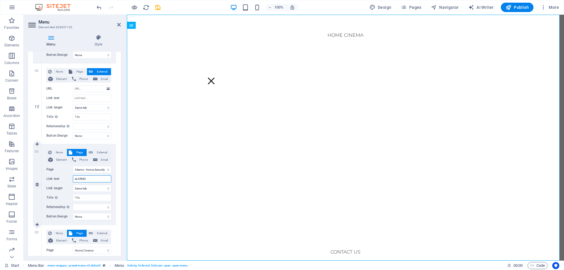
select select
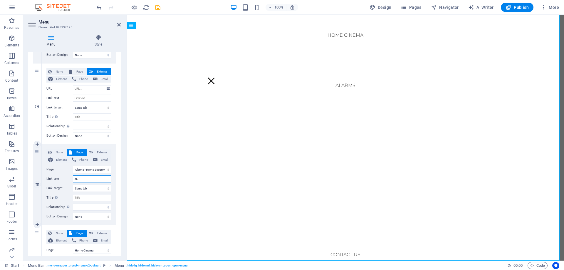
type input "a"
select select
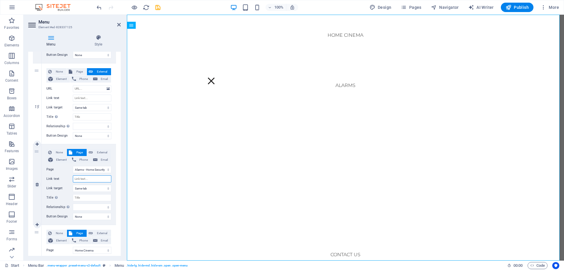
select select
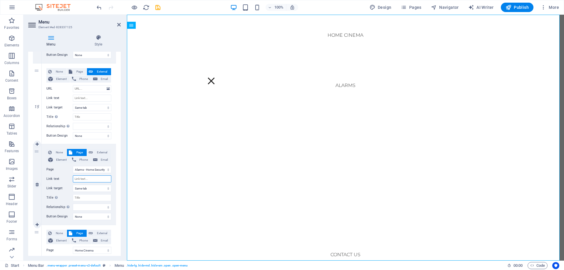
select select
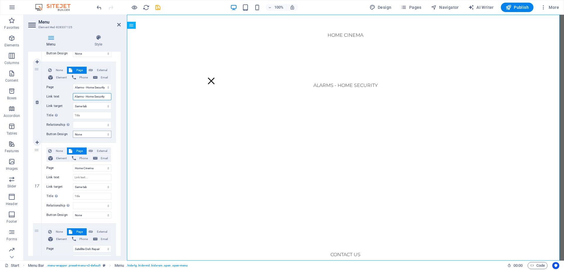
scroll to position [1262, 0]
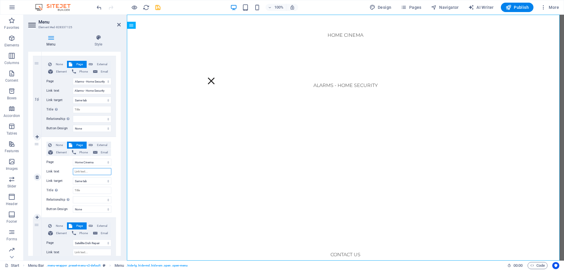
click at [90, 172] on input "Link text" at bounding box center [92, 171] width 38 height 7
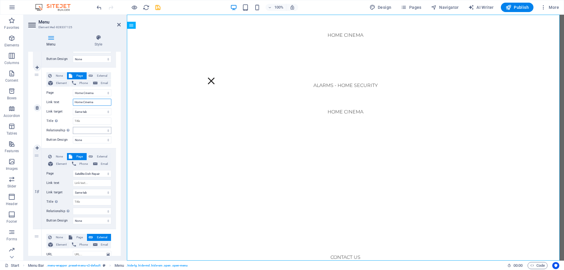
scroll to position [1350, 0]
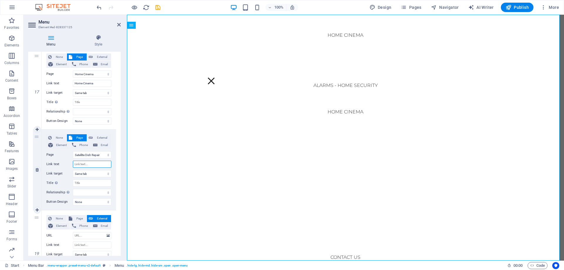
click at [93, 164] on input "Link text" at bounding box center [92, 164] width 38 height 7
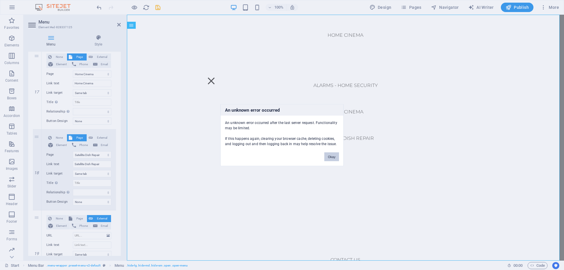
click at [335, 155] on button "Okay" at bounding box center [331, 156] width 15 height 9
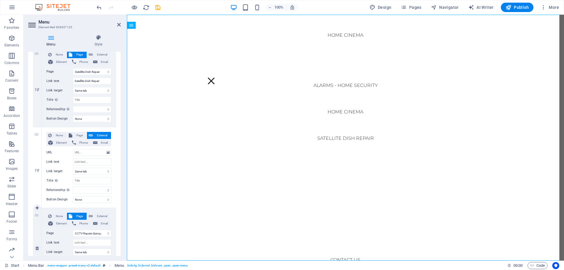
scroll to position [1439, 0]
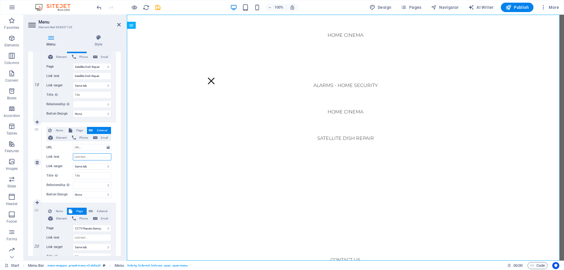
click at [86, 156] on input "Link text" at bounding box center [92, 156] width 38 height 7
click at [80, 129] on span "Page" at bounding box center [79, 130] width 11 height 7
click at [36, 163] on icon at bounding box center [37, 162] width 3 height 4
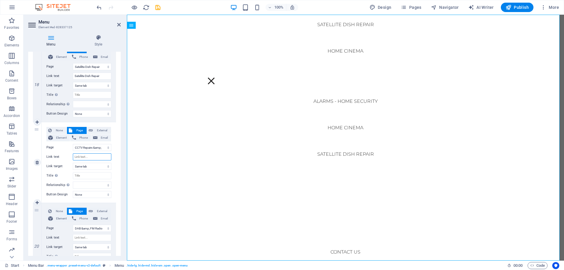
click at [86, 158] on input "Link text" at bounding box center [92, 156] width 38 height 7
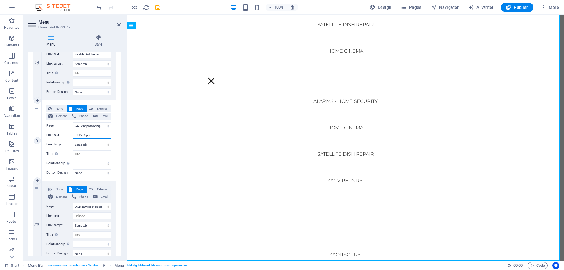
scroll to position [1497, 0]
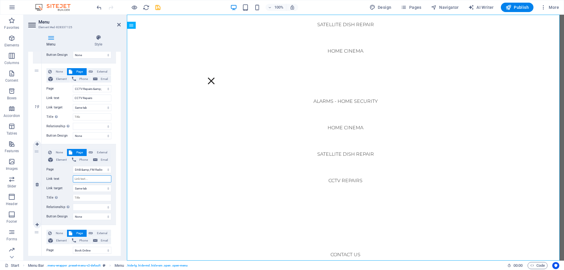
click at [87, 178] on input "Link text" at bounding box center [92, 178] width 38 height 7
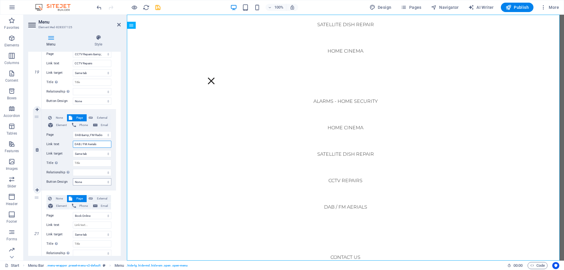
scroll to position [1556, 0]
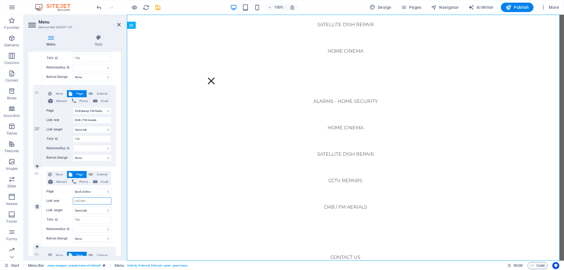
click at [89, 199] on input "Link text" at bounding box center [92, 200] width 38 height 7
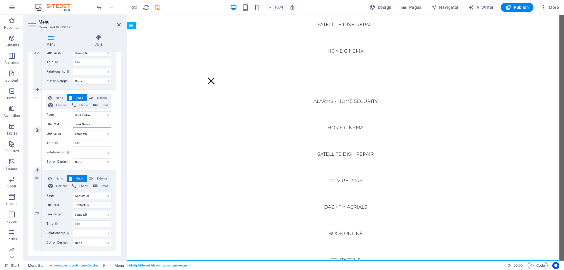
scroll to position [1644, 0]
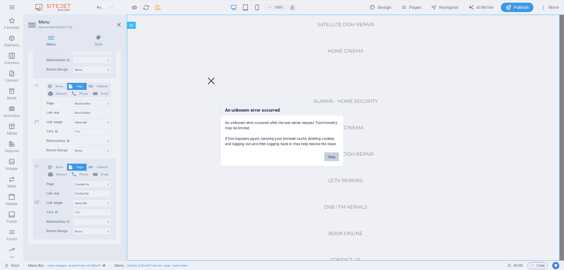
click at [335, 156] on button "Okay" at bounding box center [331, 156] width 15 height 9
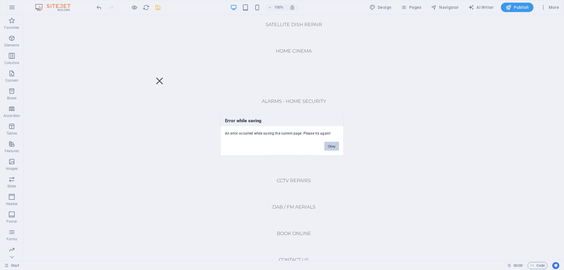
click at [331, 147] on button "Okay" at bounding box center [331, 146] width 15 height 9
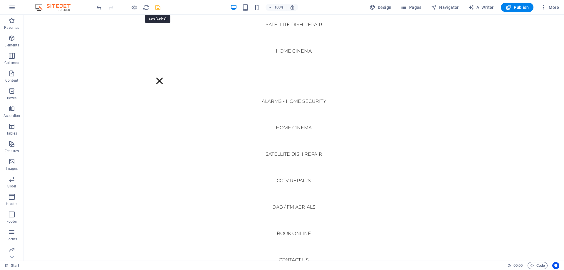
click at [158, 8] on icon "save" at bounding box center [157, 7] width 7 height 7
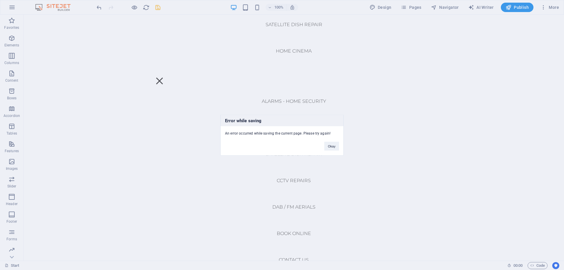
click at [330, 150] on div "Okay" at bounding box center [331, 143] width 23 height 15
click at [330, 148] on button "Okay" at bounding box center [331, 146] width 15 height 9
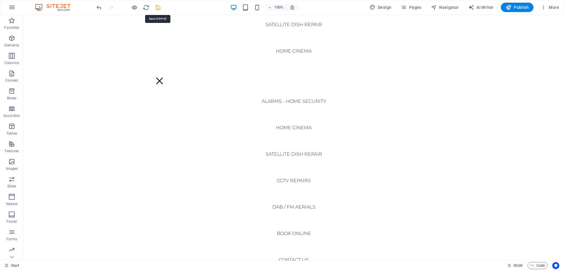
click at [160, 5] on icon "save" at bounding box center [157, 7] width 7 height 7
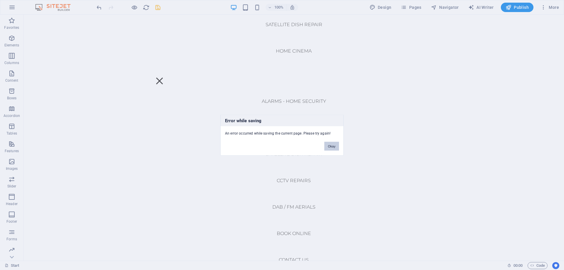
click at [328, 148] on button "Okay" at bounding box center [331, 146] width 15 height 9
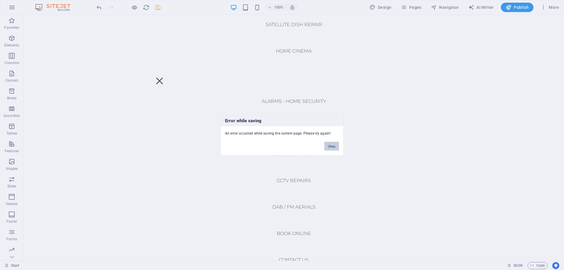
click at [336, 143] on button "Okay" at bounding box center [331, 146] width 15 height 9
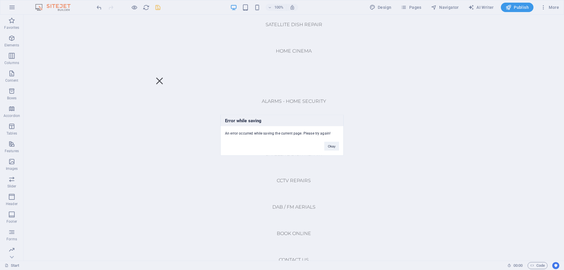
click at [426, 67] on div "Error while saving An error occurred while saving the current page. Please try …" at bounding box center [282, 135] width 564 height 270
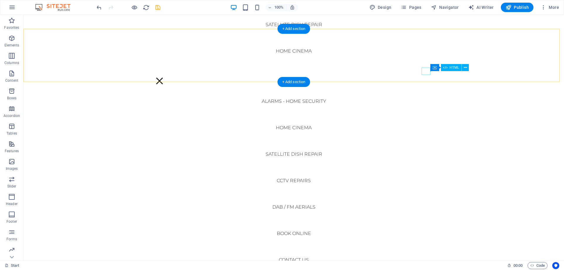
click at [164, 77] on div at bounding box center [159, 80] width 9 height 7
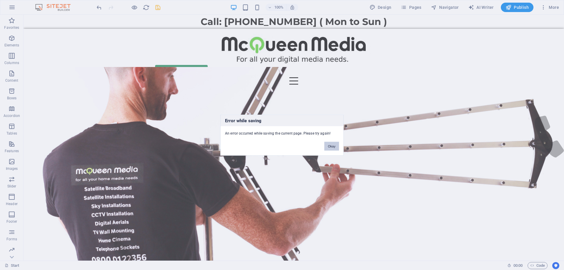
click at [330, 144] on button "Okay" at bounding box center [331, 146] width 15 height 9
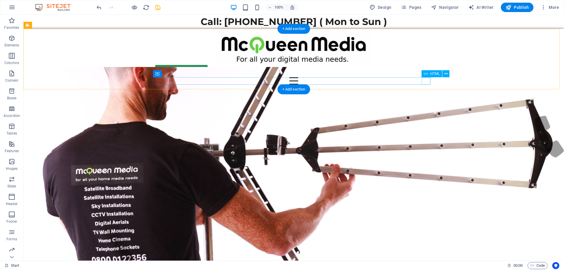
click at [425, 78] on div at bounding box center [293, 80] width 277 height 7
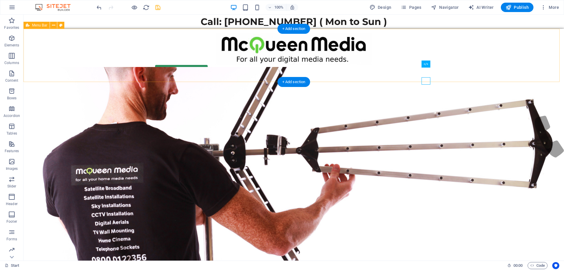
click at [425, 78] on nav "Start WiFi Network Cabling CAT 6 Starlink Installation TV Aerial Services Frees…" at bounding box center [293, 138] width 540 height 246
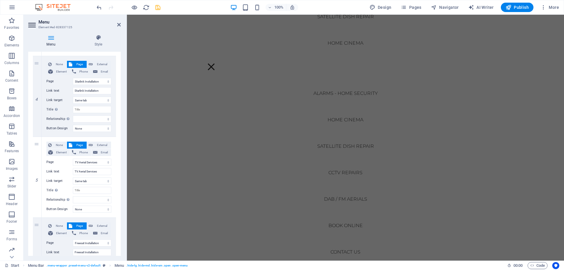
scroll to position [440, 0]
click at [245, 181] on nav "Start WiFi Network Cabling CAT 6 Starlink Installation TV Aerial Services Frees…" at bounding box center [345, 138] width 437 height 246
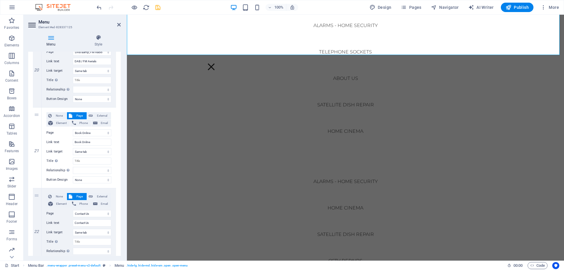
scroll to position [1644, 0]
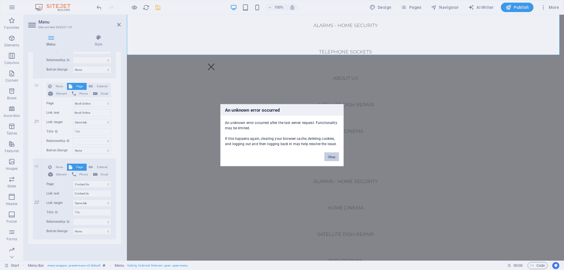
click at [332, 156] on button "Okay" at bounding box center [331, 156] width 15 height 9
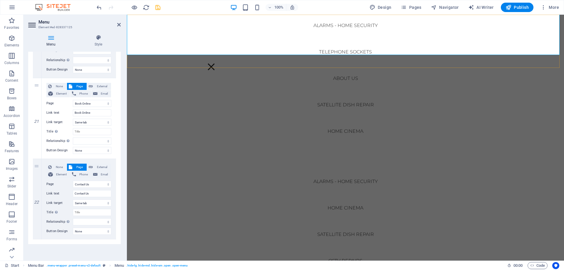
click at [485, 47] on nav "Start WiFi Network Cabling CAT 6 Starlink Installation TV Aerial Services Frees…" at bounding box center [345, 138] width 437 height 246
click at [419, 89] on nav "Start WiFi Network Cabling CAT 6 Starlink Installation TV Aerial Services Frees…" at bounding box center [345, 138] width 437 height 246
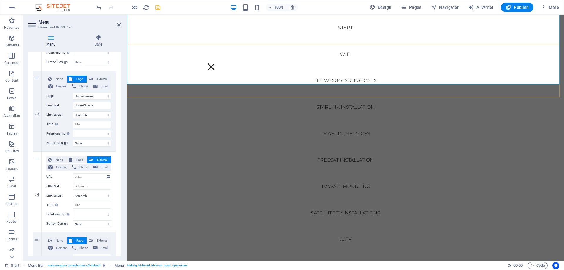
scroll to position [0, 0]
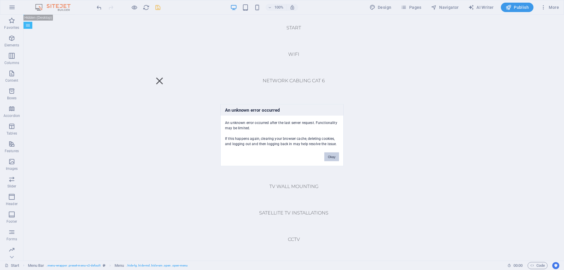
click at [330, 160] on button "Okay" at bounding box center [331, 156] width 15 height 9
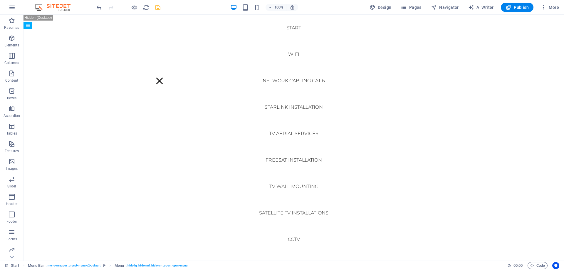
click at [54, 5] on img at bounding box center [56, 7] width 44 height 7
click at [59, 7] on img at bounding box center [56, 7] width 44 height 7
click at [59, 6] on img at bounding box center [56, 7] width 44 height 7
click at [51, 6] on img at bounding box center [56, 7] width 44 height 7
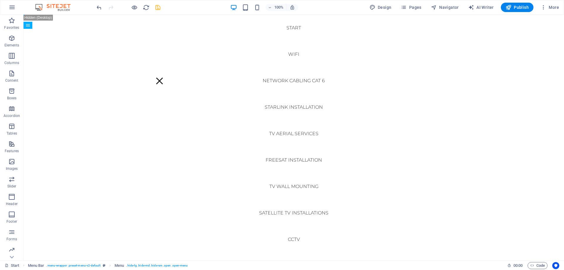
click at [51, 6] on img at bounding box center [56, 7] width 44 height 7
drag, startPoint x: 51, startPoint y: 6, endPoint x: 73, endPoint y: 4, distance: 22.4
click at [73, 4] on img at bounding box center [56, 7] width 44 height 7
click at [66, 8] on img at bounding box center [56, 7] width 44 height 7
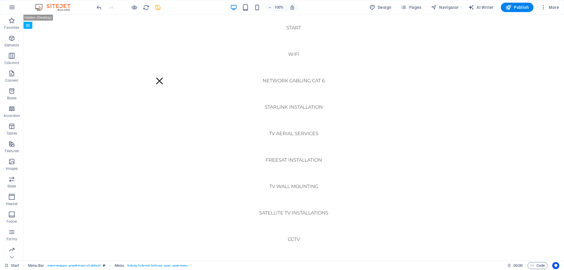
click at [48, 11] on div "100% Design Pages Navigator AI Writer Publish More" at bounding box center [281, 7] width 563 height 14
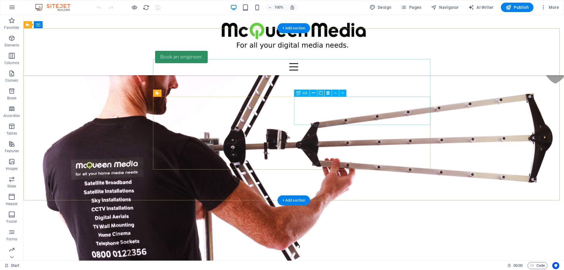
scroll to position [59, 0]
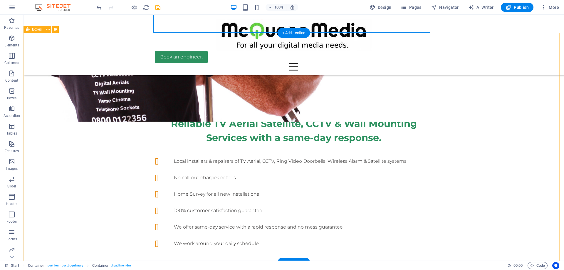
scroll to position [147, 0]
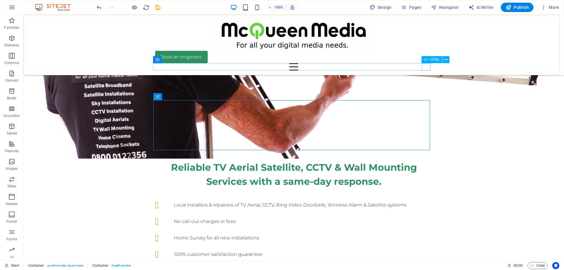
click at [421, 66] on div at bounding box center [293, 66] width 277 height 7
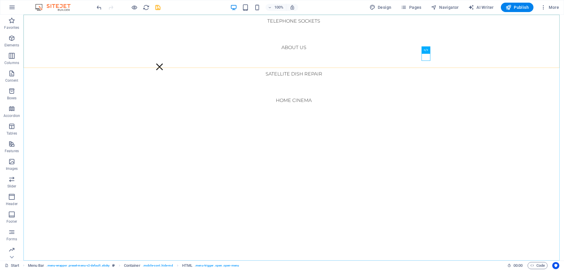
scroll to position [219, 0]
click at [393, 59] on nav "Start WiFi Network Cabling CAT 6 Starlink Installation TV Aerial Services Frees…" at bounding box center [293, 138] width 540 height 246
select select
select select "16"
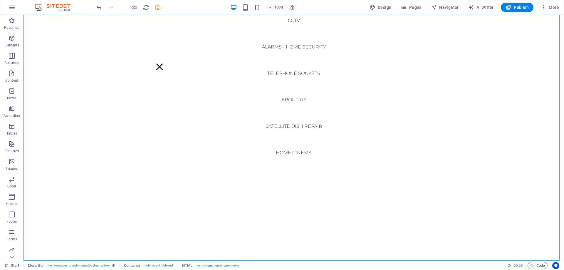
select select
select select "28"
select select
select select "12"
select select
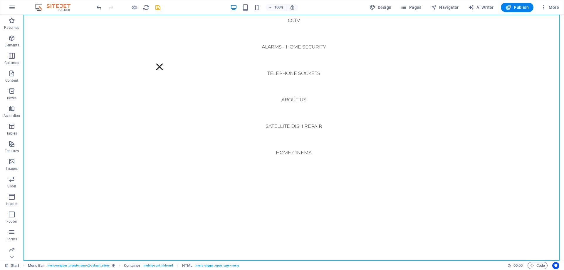
select select "8"
select select
select select "11"
select select
select select "9"
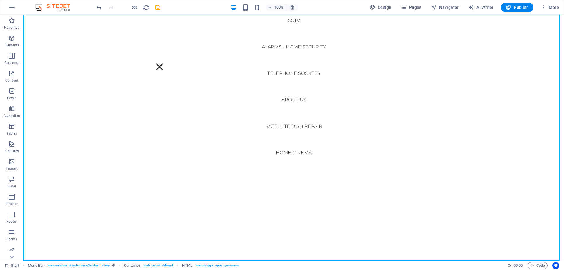
select select
select select "23"
select select
select select "7"
select select
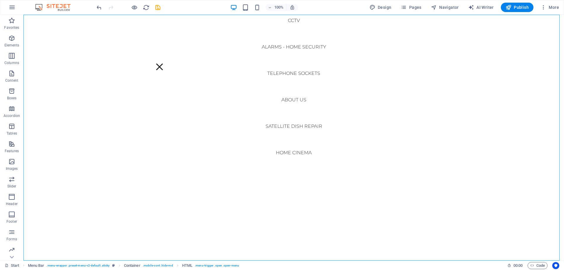
select select "24"
select select
select select "13"
select select
select select "15"
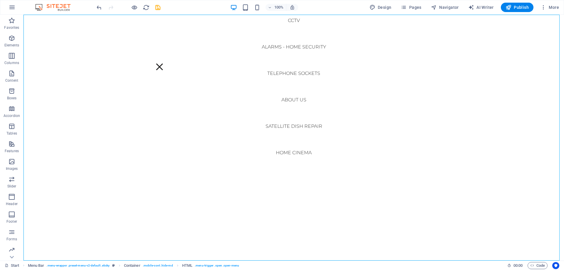
select select
select select "25"
select select
select select "10"
select select
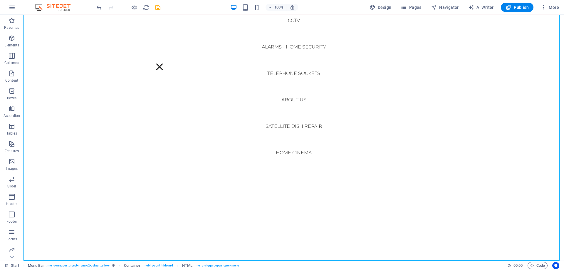
select select
select select "24"
select select
select select "10"
select select
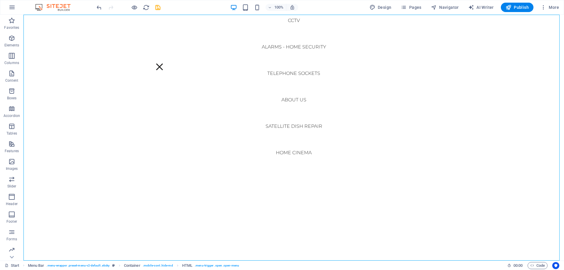
select select "25"
select select
select select "27"
select select
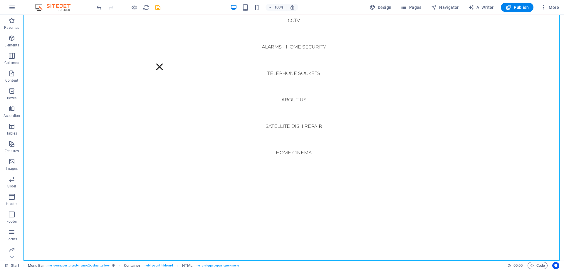
select select "14"
select select
select select "17"
select select
select select "18"
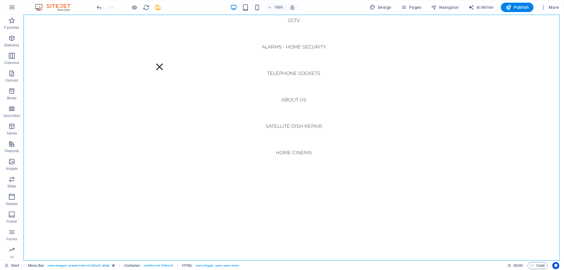
select select
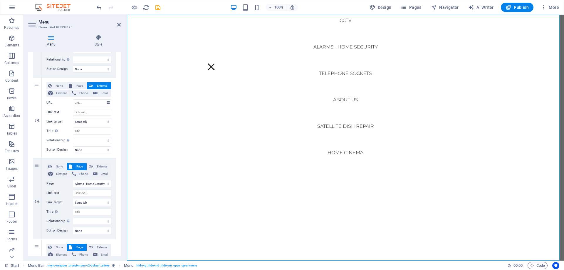
scroll to position [1174, 0]
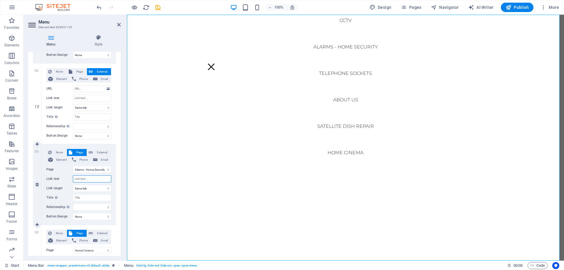
click at [90, 178] on input "Link text" at bounding box center [92, 178] width 38 height 7
type input "asl"
select select
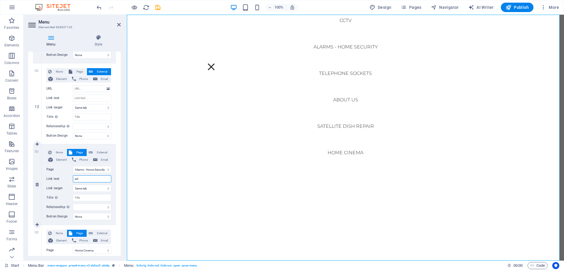
select select
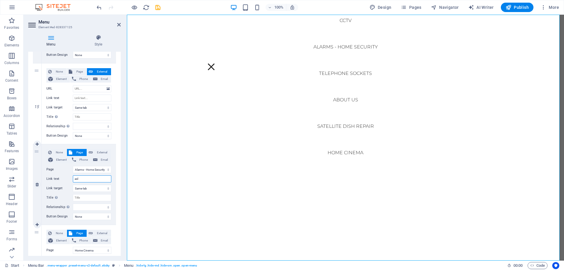
select select
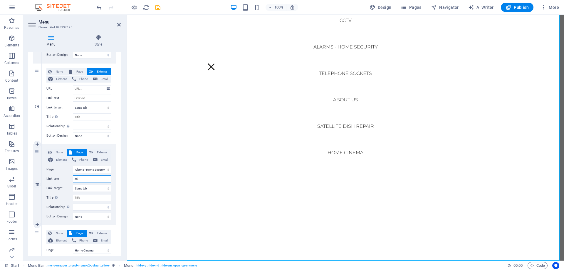
select select
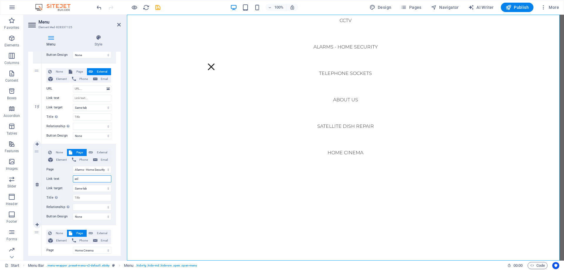
select select
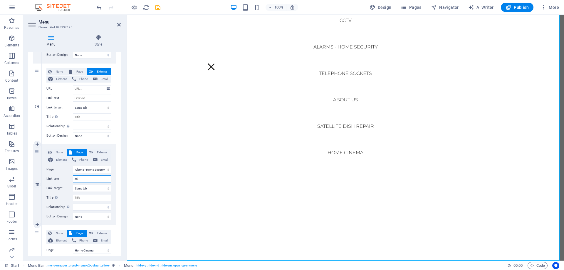
select select
type input "a"
type input "A"
select select
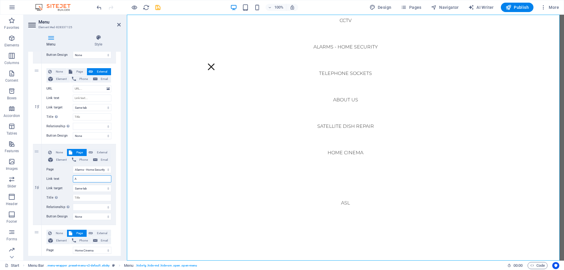
select select
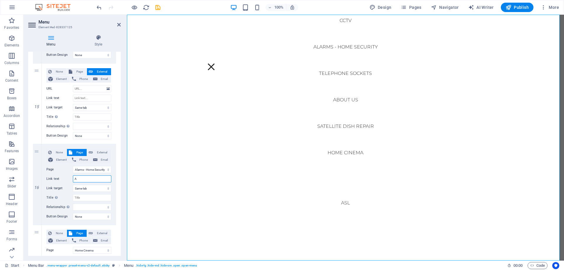
select select
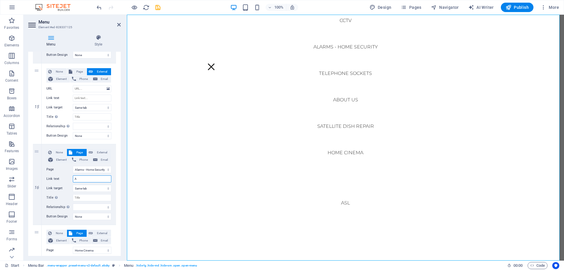
select select
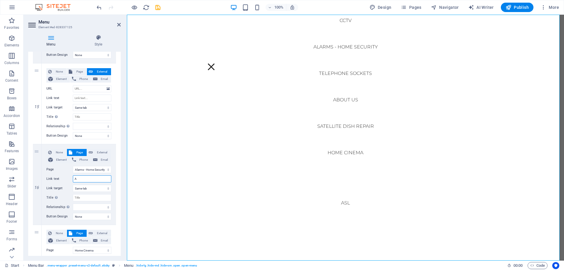
select select
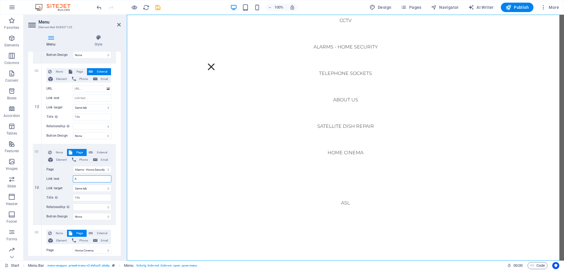
select select
type input "Alarms"
select select
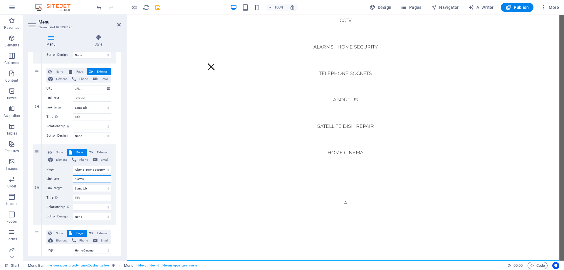
select select
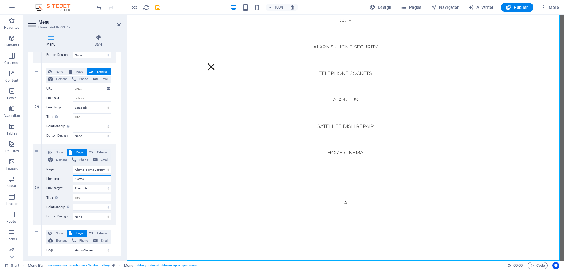
select select
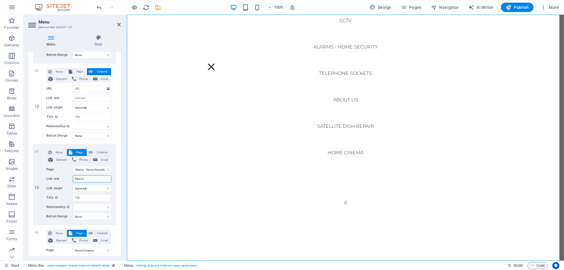
select select
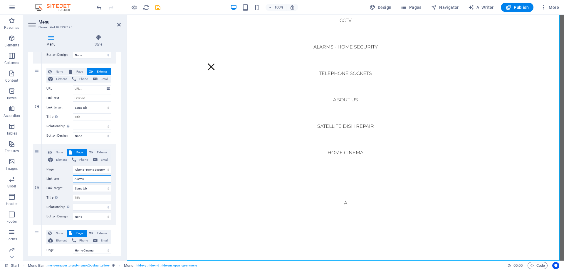
select select
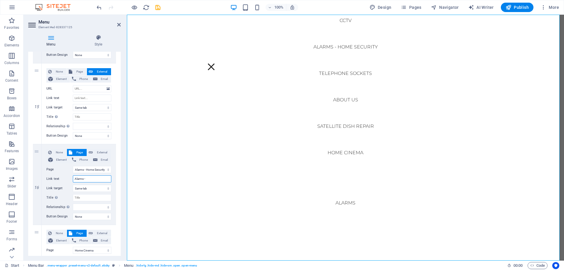
type input "Alarms -"
select select
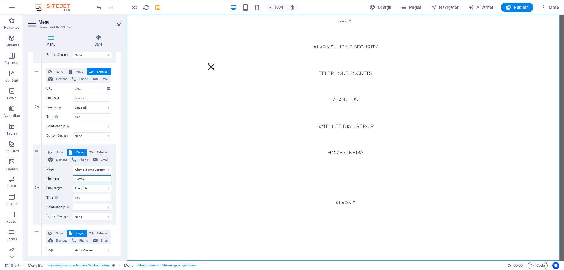
select select
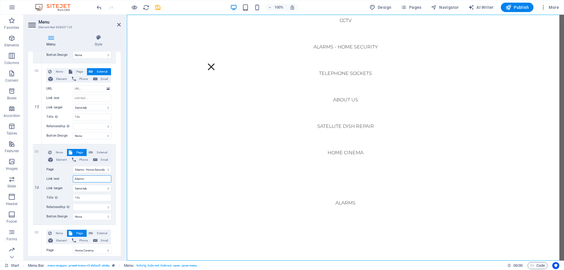
select select
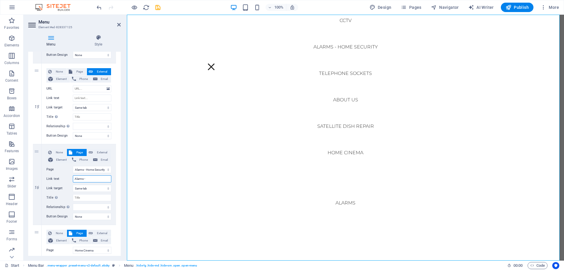
select select
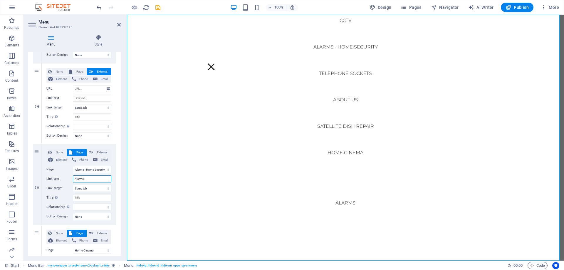
select select
type input "Alarms - Home S"
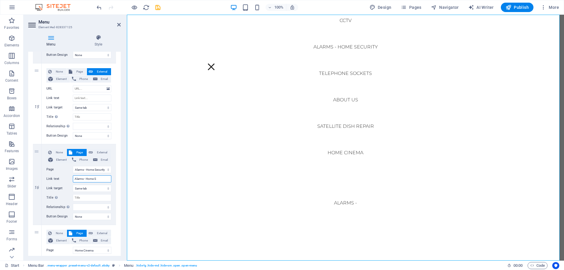
select select
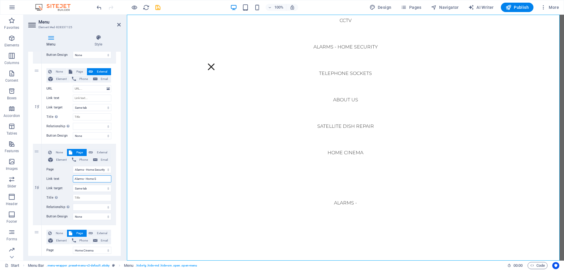
select select
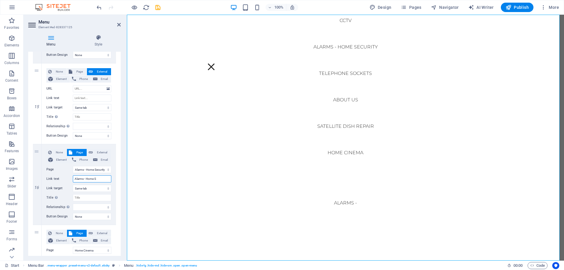
select select
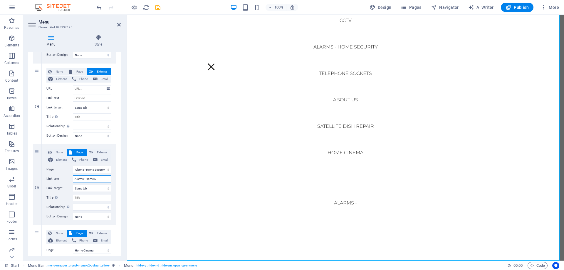
select select
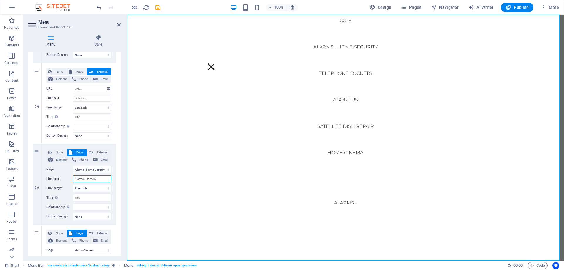
select select
type input "Alarms - Home SEC"
select select
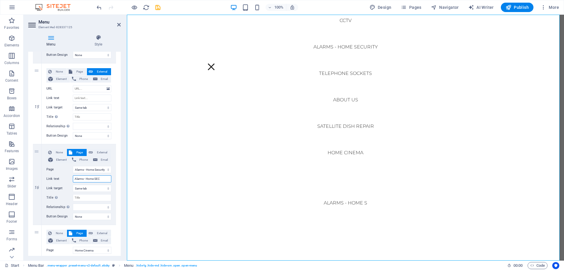
select select
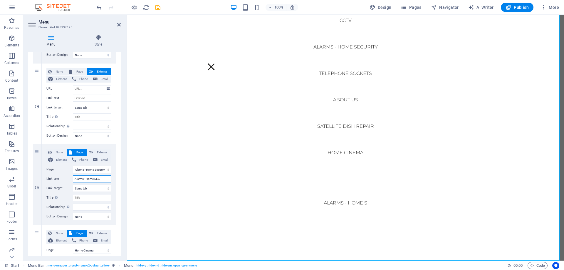
select select
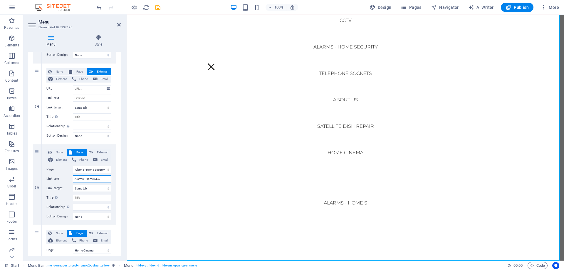
select select
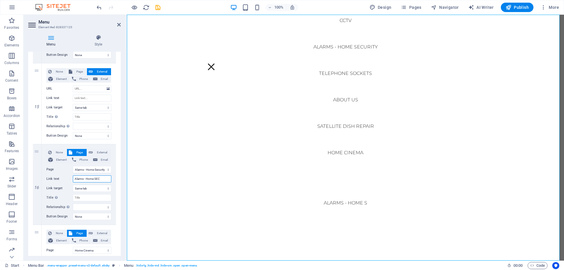
select select
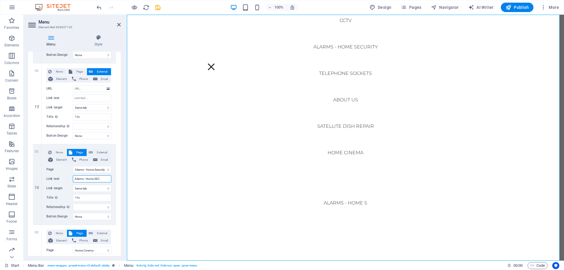
select select
type input "Alarms - Home S"
select select
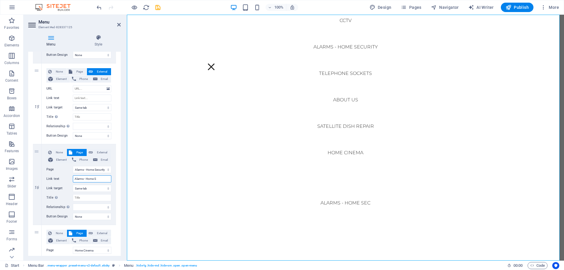
select select
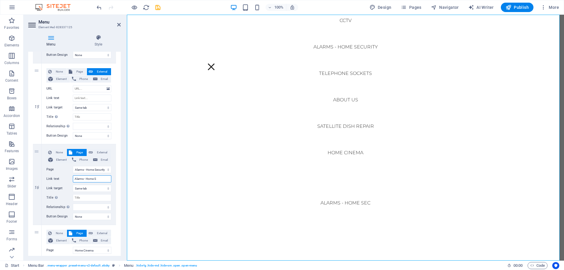
select select
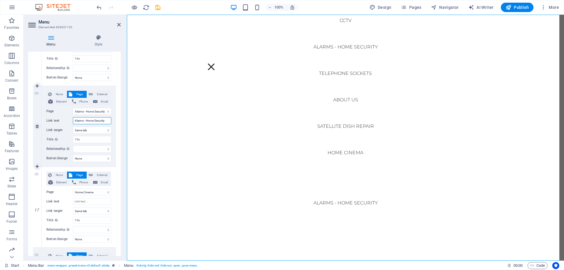
scroll to position [1233, 0]
click at [89, 200] on input "Link text" at bounding box center [92, 200] width 38 height 7
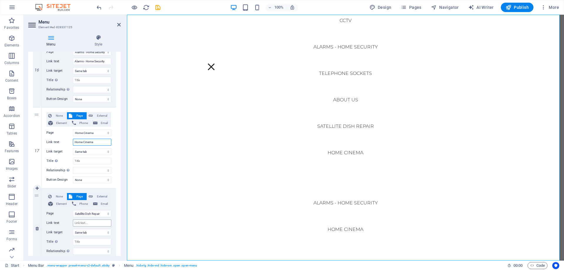
scroll to position [1321, 0]
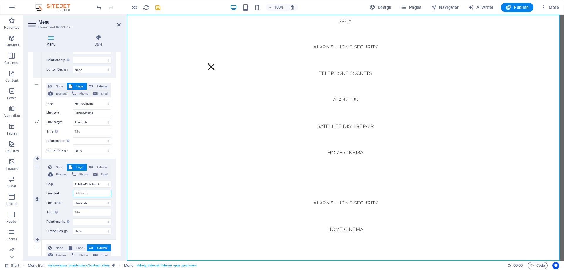
click at [82, 193] on input "Link text" at bounding box center [92, 193] width 38 height 7
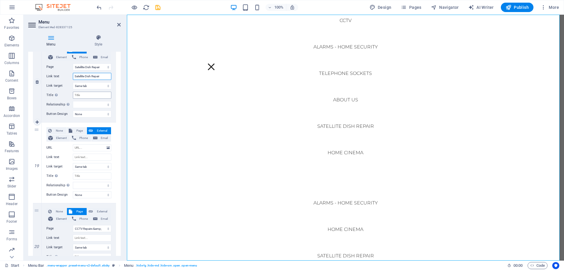
scroll to position [1439, 0]
click at [84, 154] on input "Link text" at bounding box center [92, 156] width 38 height 7
click at [38, 164] on icon at bounding box center [37, 162] width 3 height 4
click at [85, 156] on input "Link text" at bounding box center [92, 156] width 38 height 7
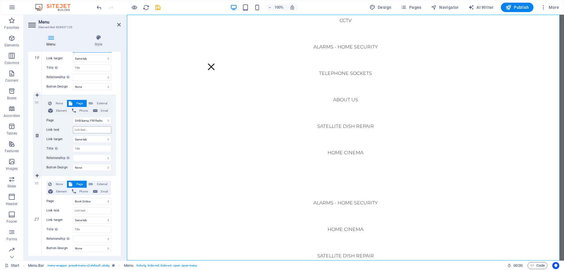
scroll to position [1556, 0]
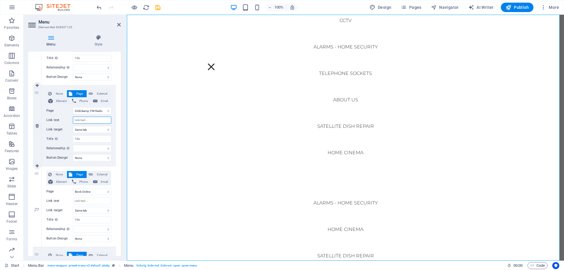
click at [85, 119] on input "Link text" at bounding box center [92, 120] width 38 height 7
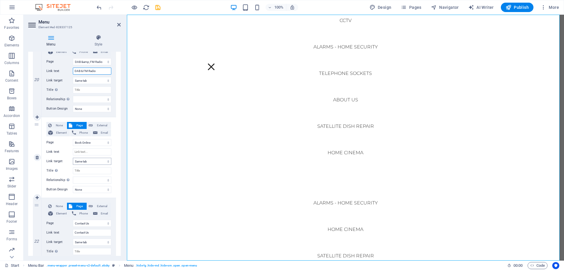
scroll to position [1615, 0]
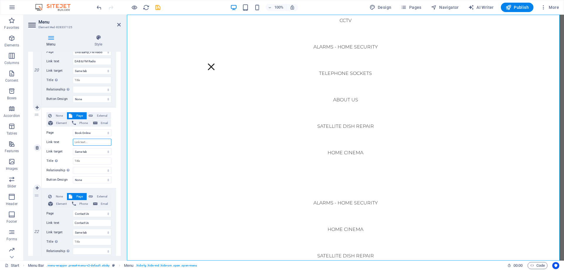
click at [83, 139] on input "Link text" at bounding box center [92, 142] width 38 height 7
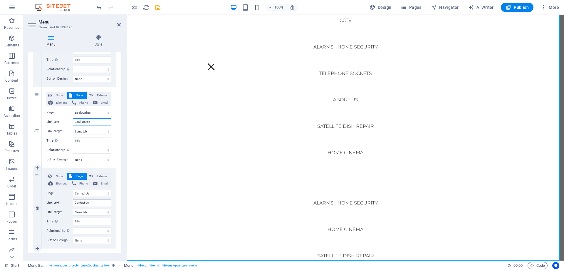
scroll to position [1644, 0]
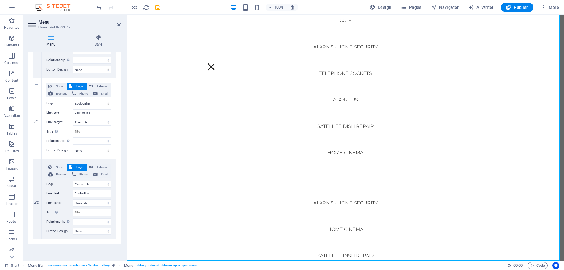
click at [101, 249] on div "Menu Auto Custom Create custom menu items for this menu. Recommended for one-pa…" at bounding box center [74, 154] width 92 height 204
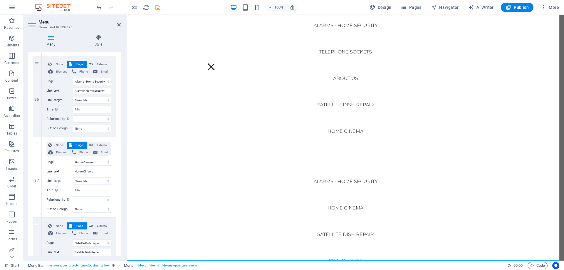
scroll to position [1292, 0]
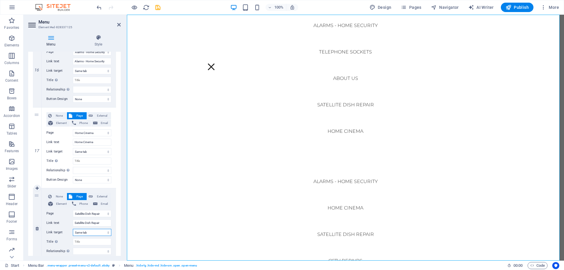
click at [92, 231] on select "New tab Same tab Overlay" at bounding box center [92, 232] width 38 height 7
click at [98, 221] on input "Satellite Dish Repair" at bounding box center [92, 222] width 38 height 7
click at [158, 8] on icon "save" at bounding box center [157, 7] width 7 height 7
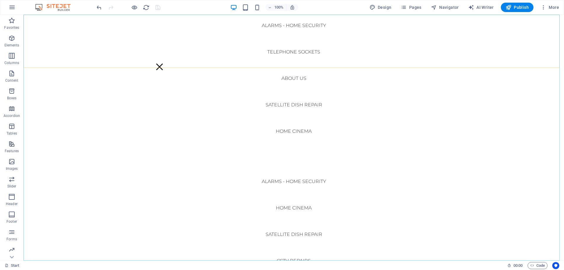
click at [399, 55] on nav "Start WiFi Network Cabling CAT 6 Starlink Installation TV Aerial Services Frees…" at bounding box center [293, 138] width 540 height 246
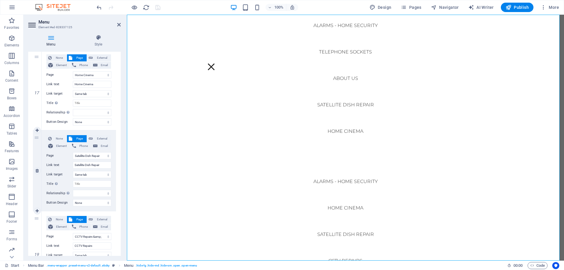
scroll to position [1350, 0]
click at [37, 171] on icon at bounding box center [37, 170] width 3 height 4
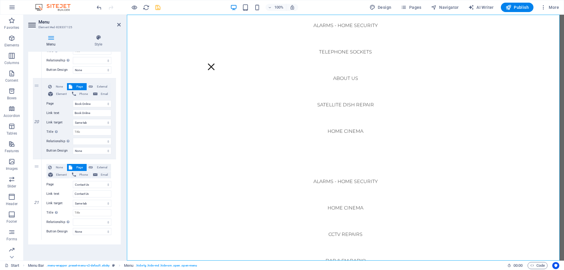
scroll to position [1563, 0]
click at [158, 4] on icon "save" at bounding box center [157, 7] width 7 height 7
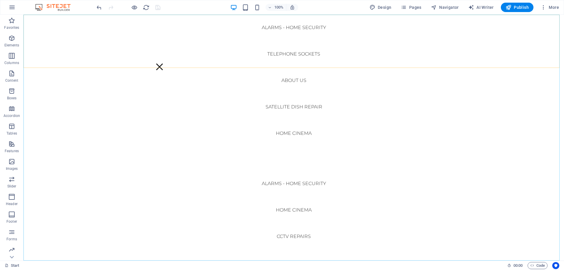
scroll to position [240, 0]
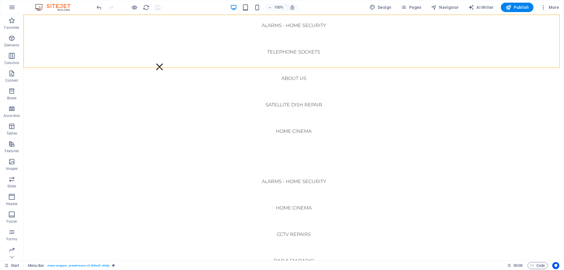
drag, startPoint x: 347, startPoint y: 148, endPoint x: 363, endPoint y: 175, distance: 30.9
click at [363, 175] on nav "Start WiFi Network Cabling CAT 6 Starlink Installation TV Aerial Services Frees…" at bounding box center [293, 138] width 540 height 246
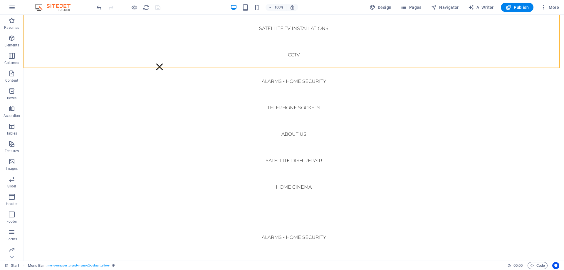
click at [370, 58] on nav "Start WiFi Network Cabling CAT 6 Starlink Installation TV Aerial Services Frees…" at bounding box center [293, 138] width 540 height 246
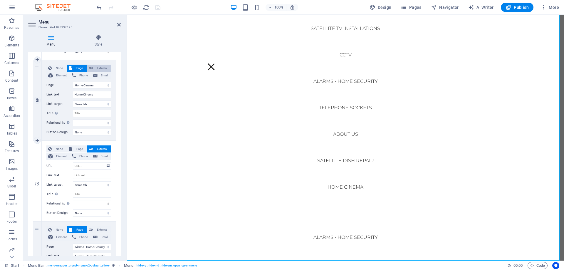
scroll to position [1116, 0]
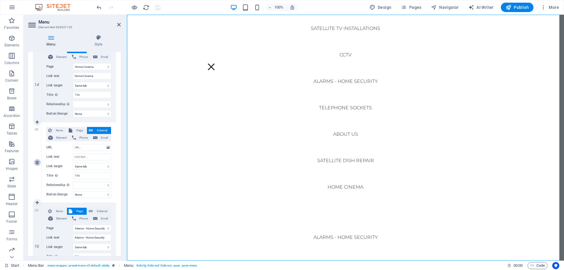
click at [34, 162] on link at bounding box center [37, 162] width 7 height 7
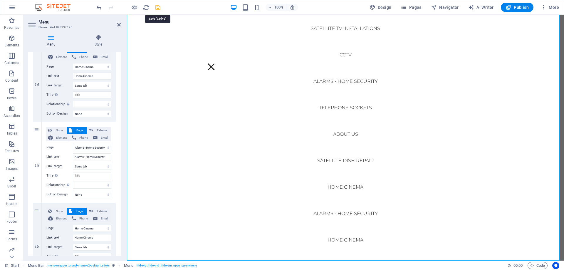
click at [156, 7] on icon "save" at bounding box center [157, 7] width 7 height 7
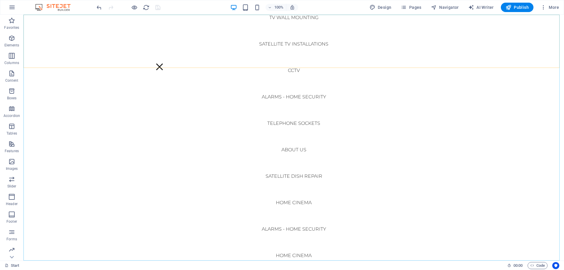
scroll to position [161, 0]
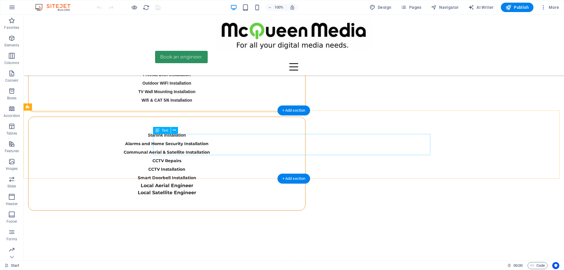
scroll to position [4048, 0]
